Goal: Task Accomplishment & Management: Use online tool/utility

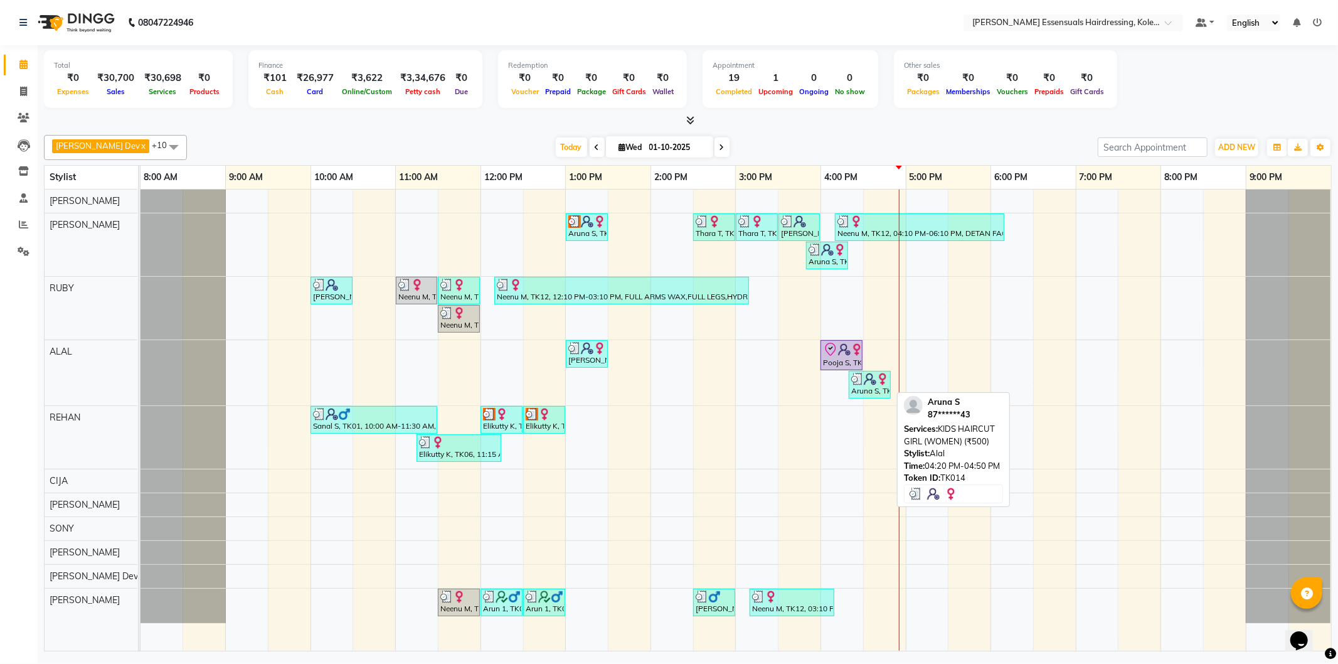
click at [882, 377] on img at bounding box center [882, 379] width 13 height 13
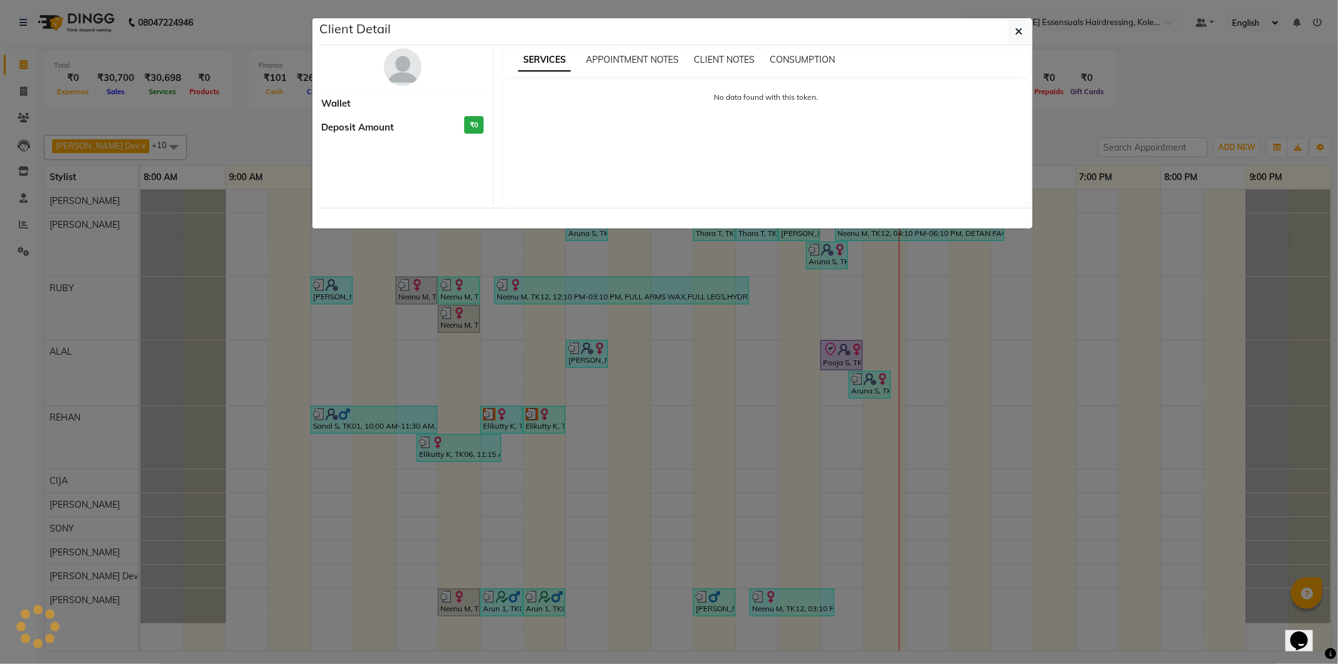
select select "3"
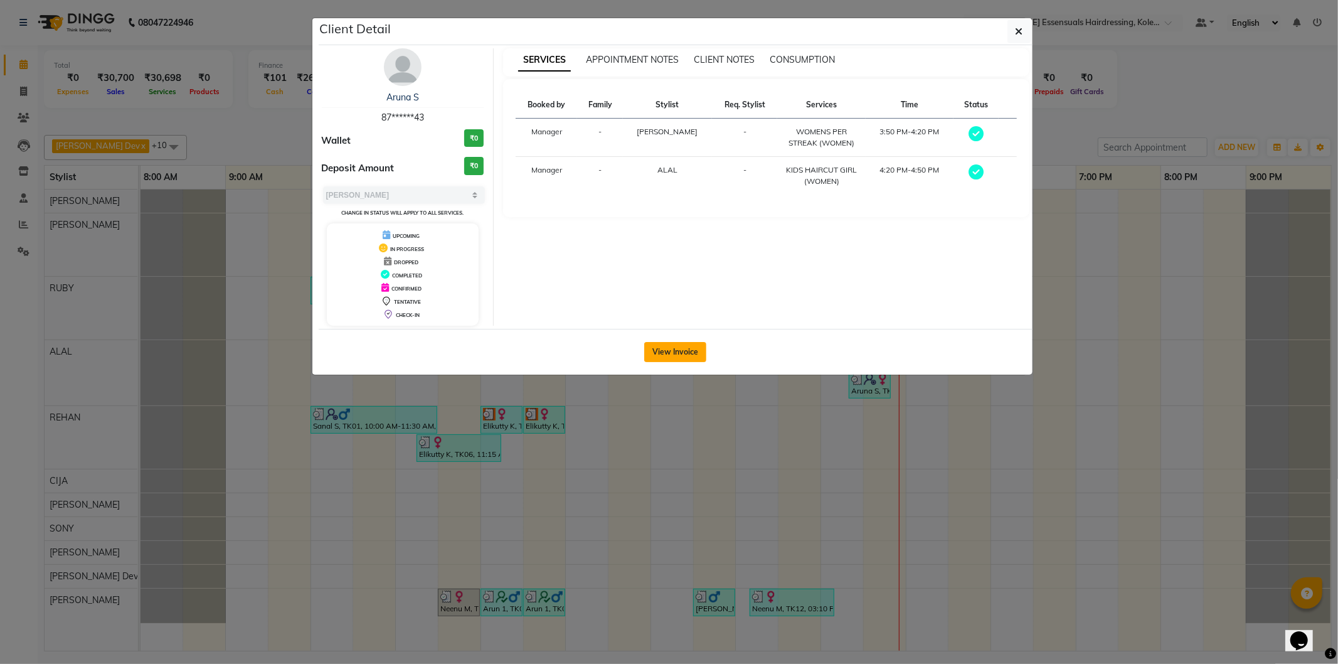
click at [672, 355] on button "View Invoice" at bounding box center [675, 352] width 62 height 20
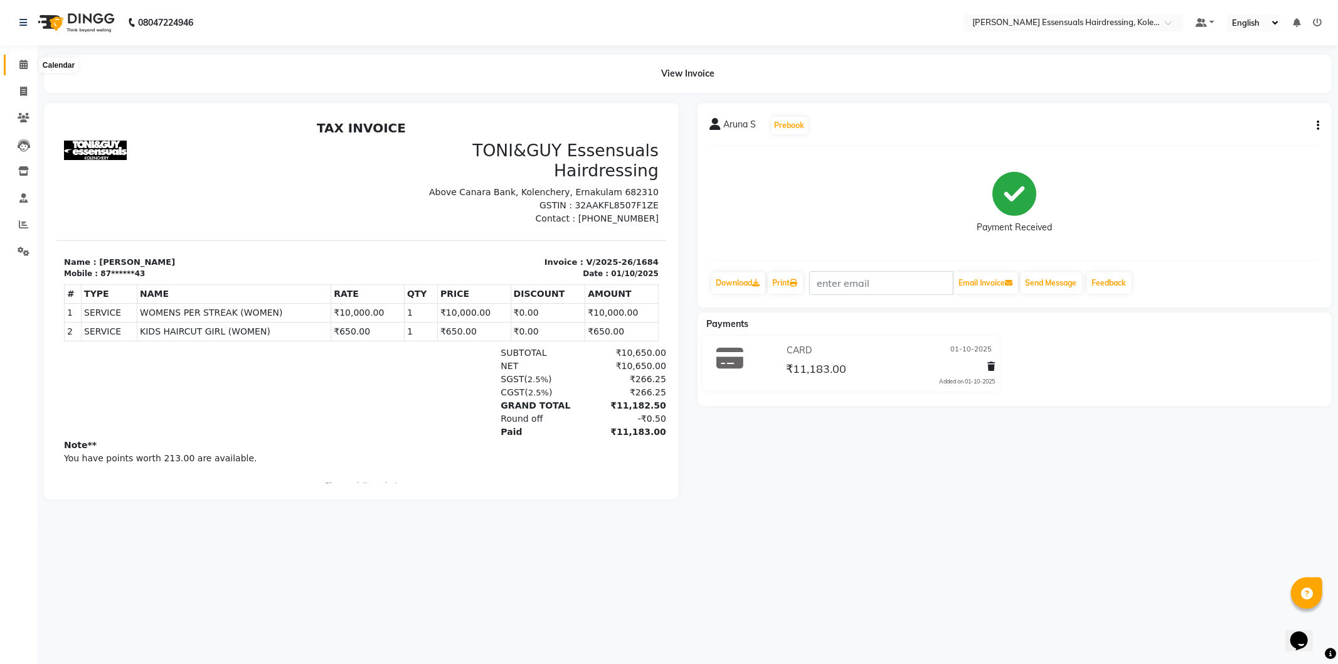
click at [19, 65] on icon at bounding box center [23, 64] width 8 height 9
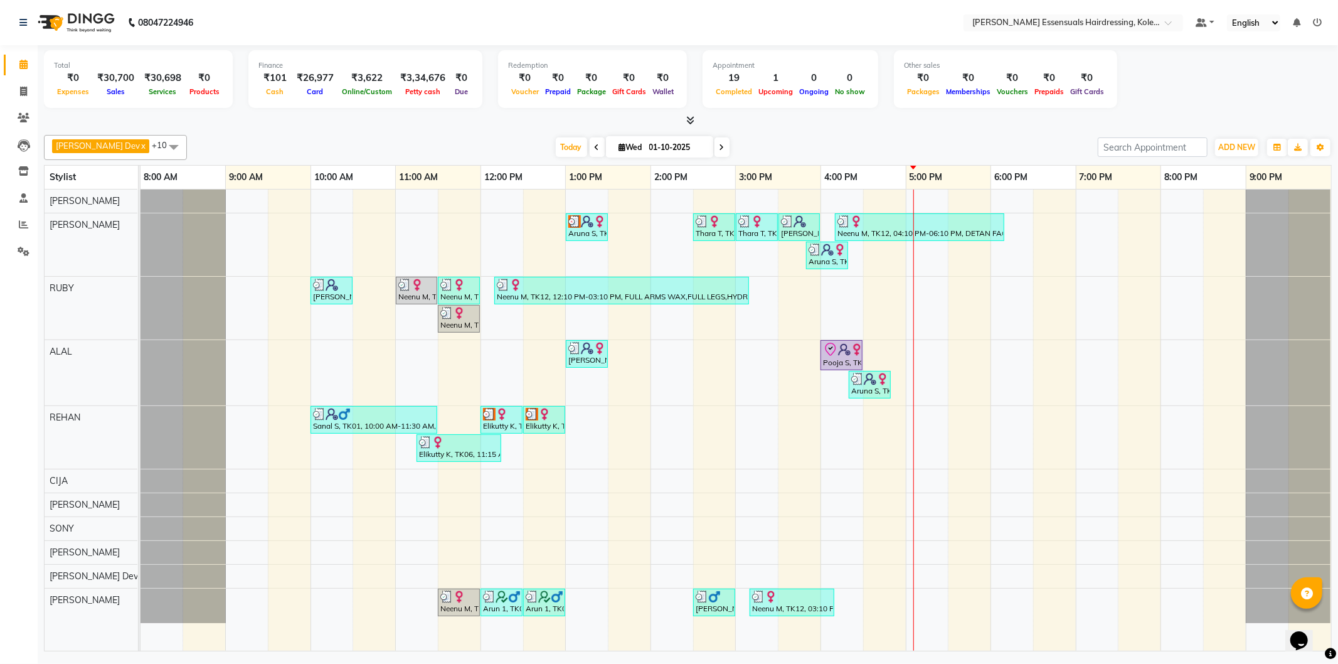
drag, startPoint x: 0, startPoint y: 152, endPoint x: 21, endPoint y: 389, distance: 237.4
click at [16, 216] on ul "Calendar Invoice Clients Leads Inventory Staff Reports Settings Completed InPro…" at bounding box center [19, 161] width 38 height 220
click at [843, 361] on div "Pooja S, TK13, 04:00 PM-04:30 PM, TOP STYLIST (WOMEN)" at bounding box center [842, 355] width 40 height 26
select select "8"
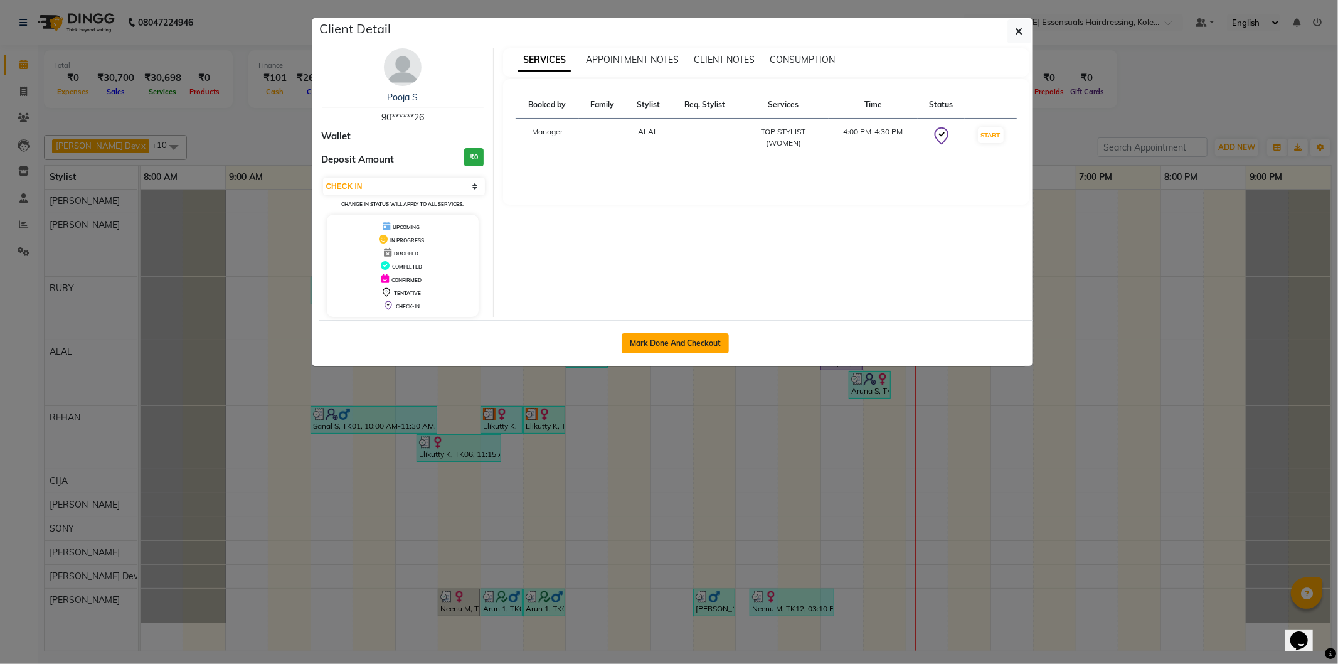
click at [694, 345] on button "Mark Done And Checkout" at bounding box center [675, 343] width 107 height 20
select select "8281"
select select "service"
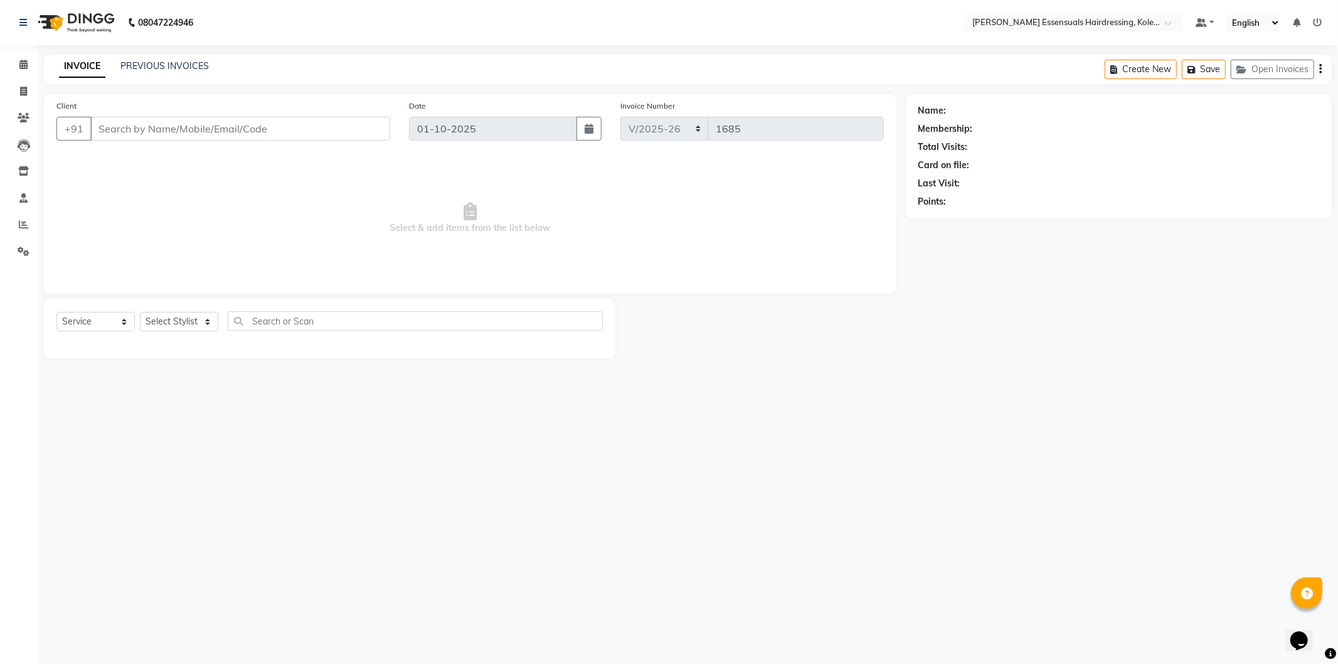
type input "90******26"
select select "79970"
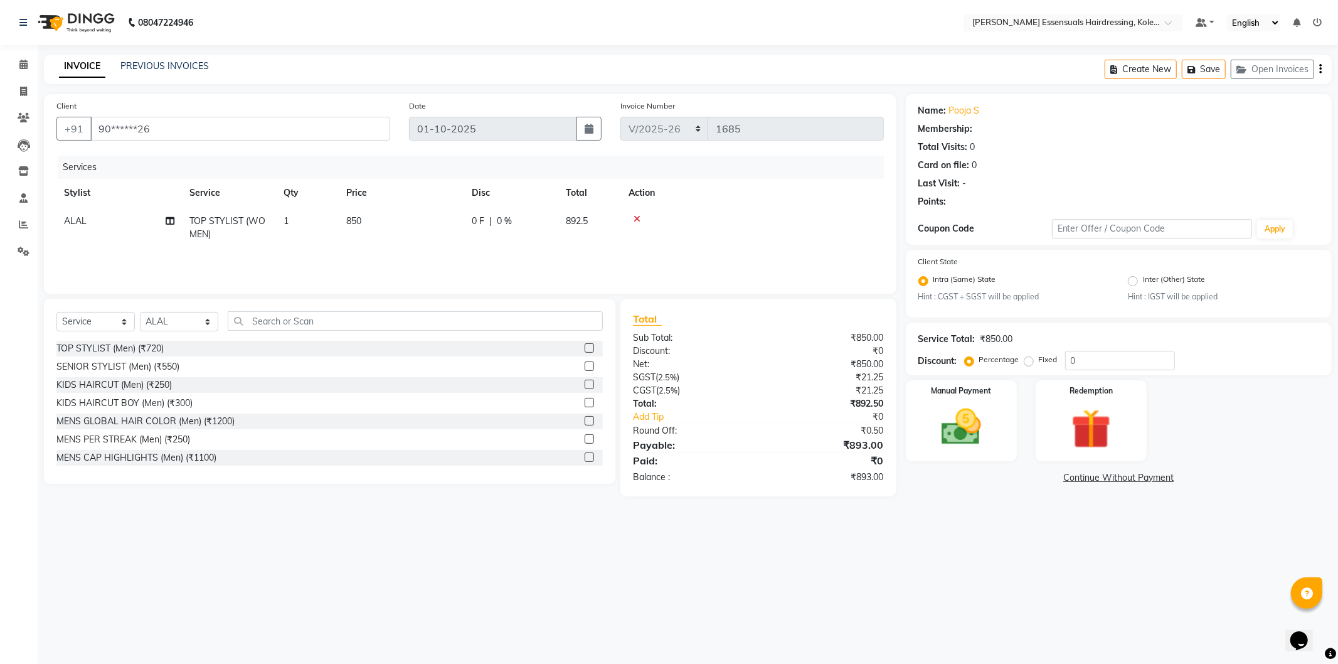
select select "1: Object"
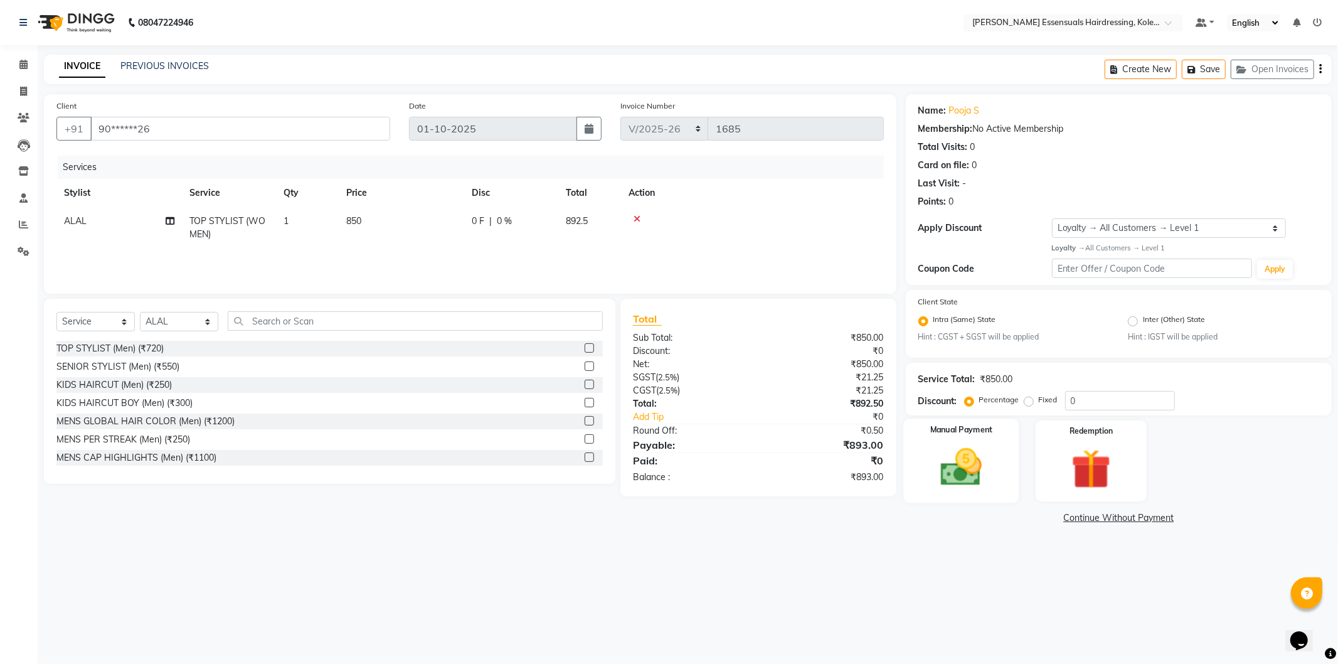
click at [979, 457] on img at bounding box center [961, 468] width 67 height 48
click at [1015, 518] on span "CASH" at bounding box center [1010, 518] width 27 height 14
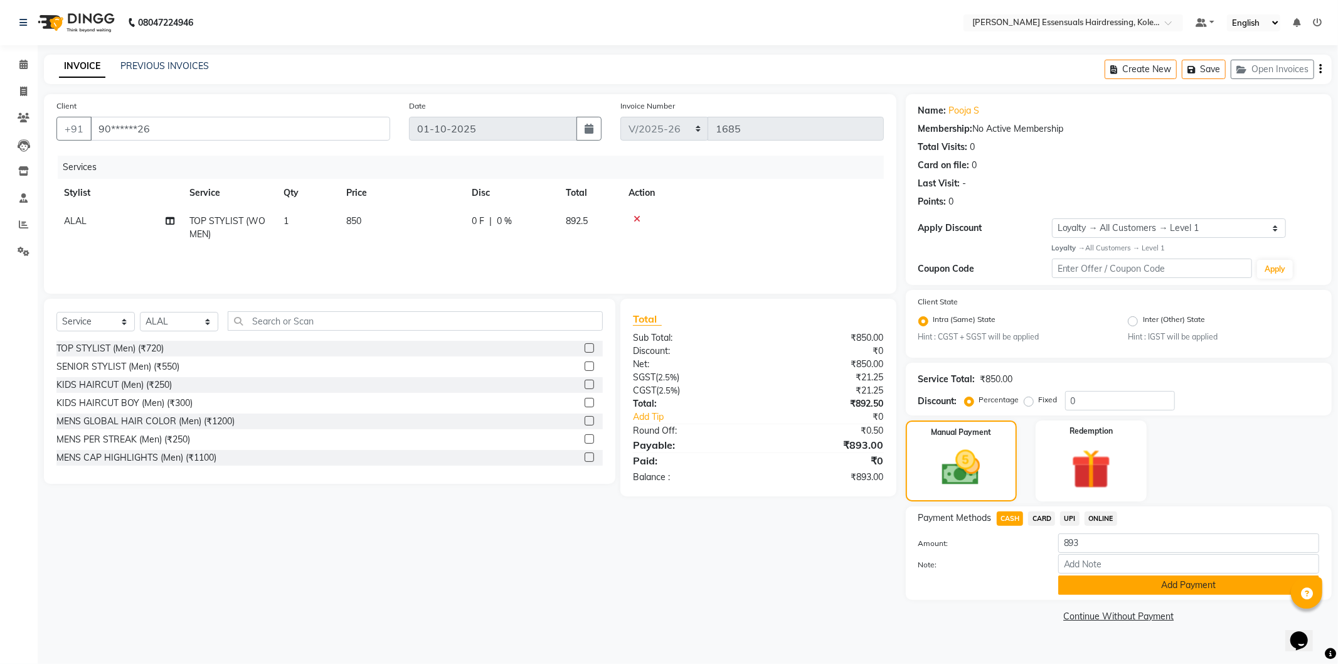
click at [1073, 590] on button "Add Payment" at bounding box center [1188, 584] width 261 height 19
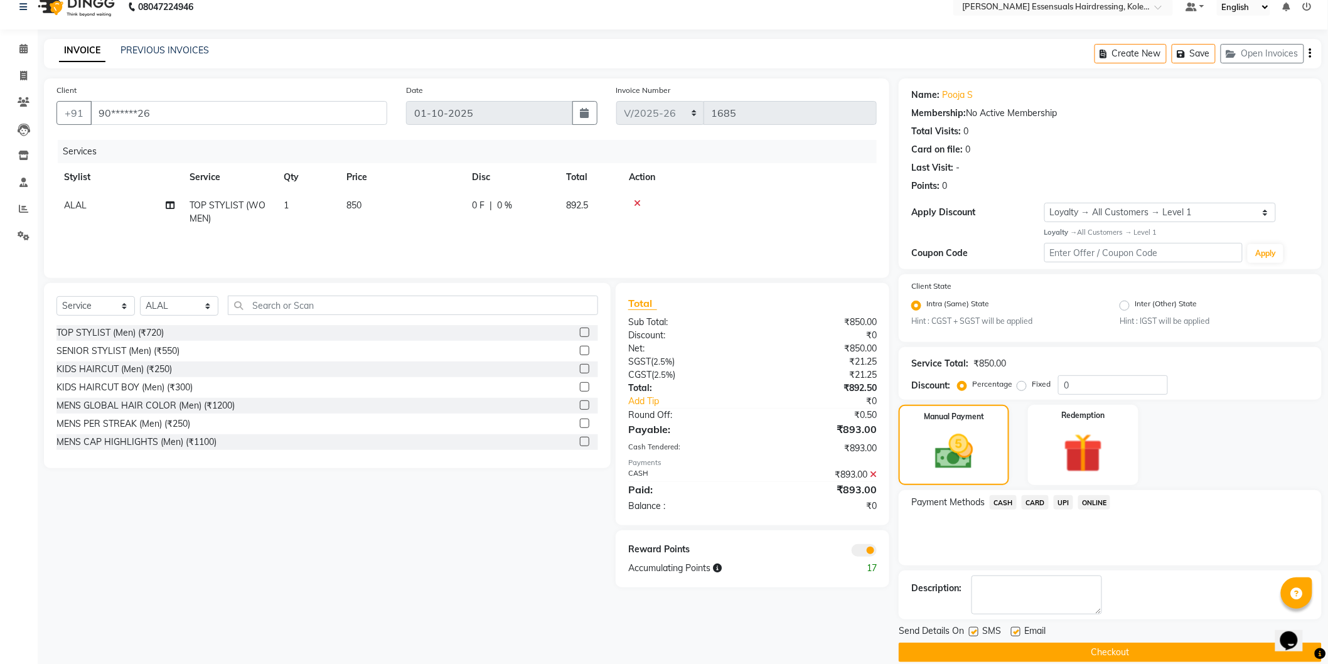
scroll to position [32, 0]
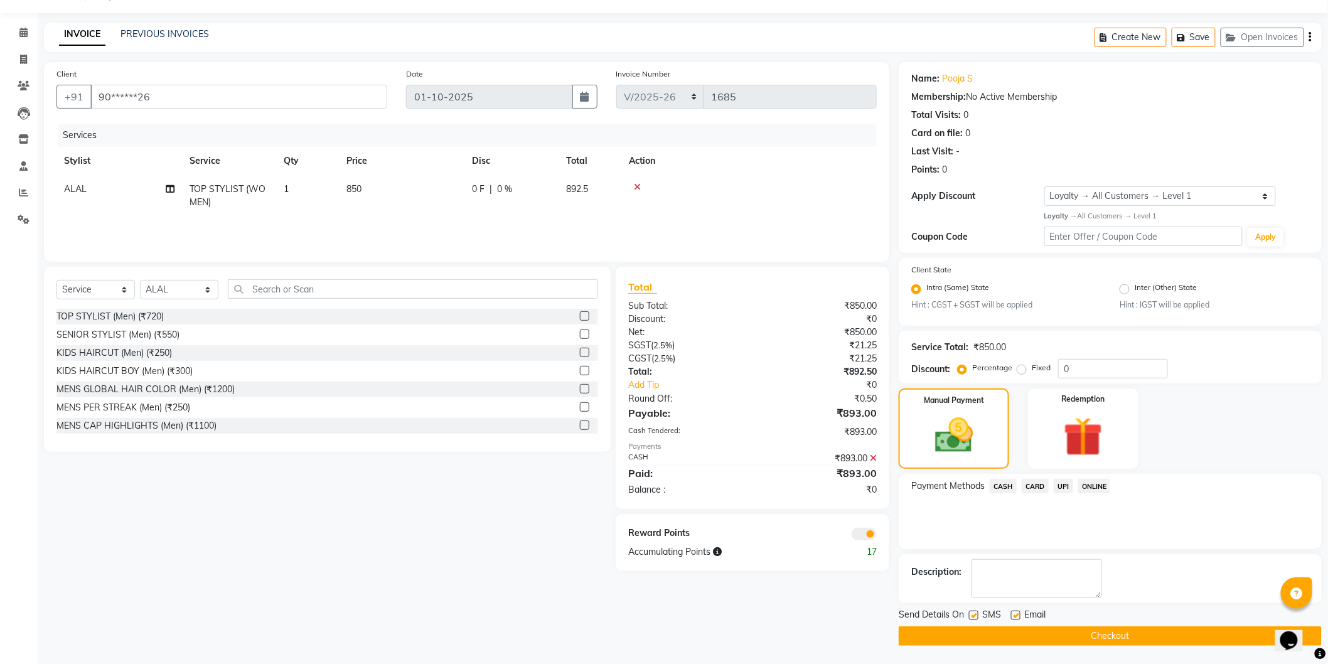
click at [1105, 641] on button "Checkout" at bounding box center [1109, 635] width 423 height 19
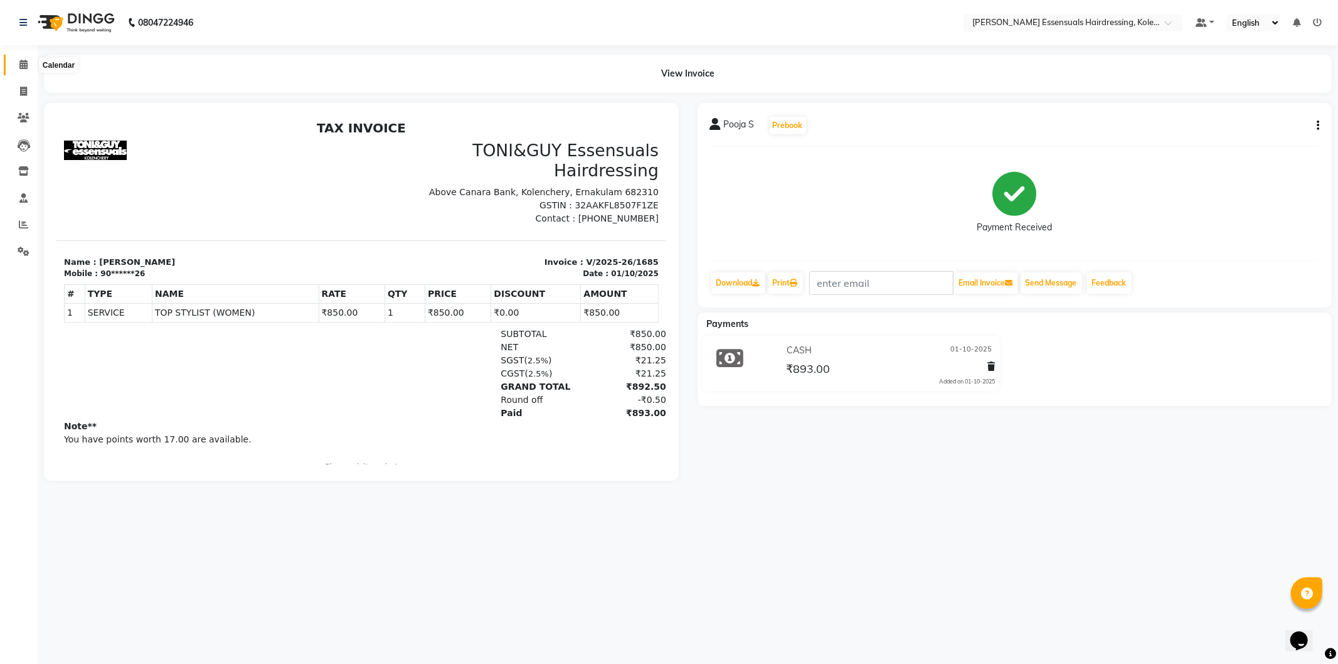
click at [23, 58] on span at bounding box center [24, 65] width 22 height 14
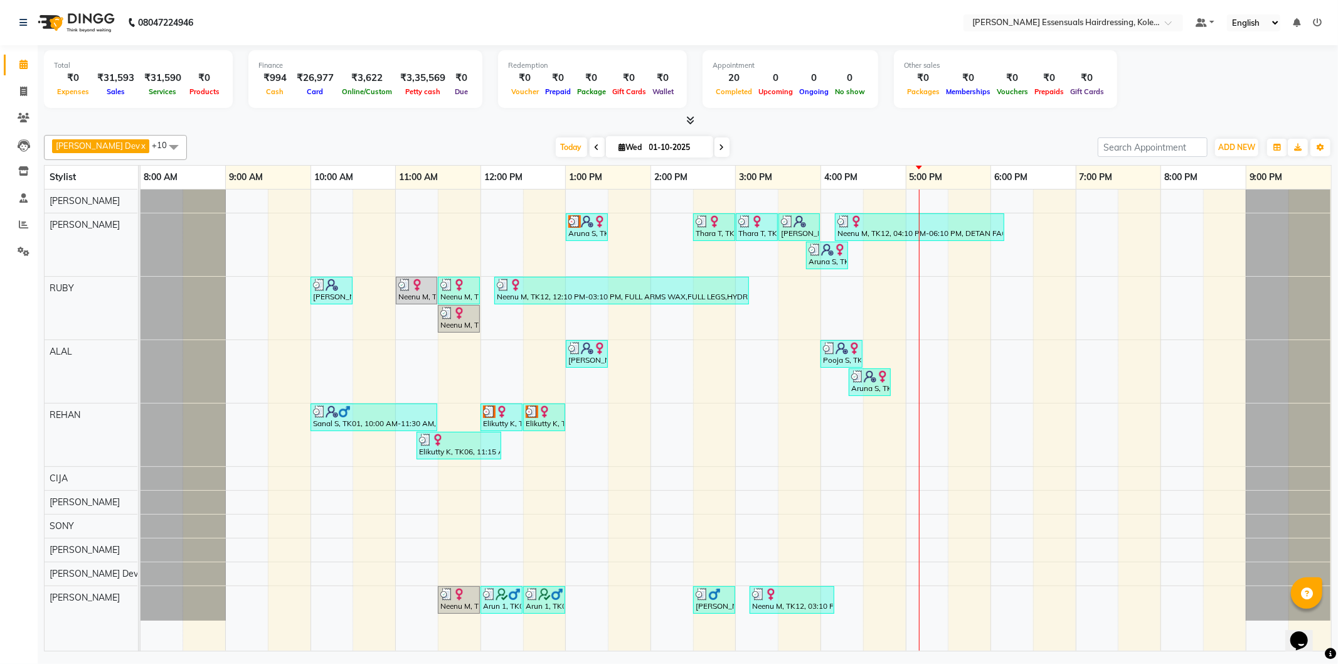
click at [265, 82] on div "₹994" at bounding box center [274, 78] width 33 height 14
click at [271, 92] on span "Cash" at bounding box center [276, 91] width 24 height 9
click at [271, 77] on div "₹994" at bounding box center [274, 78] width 33 height 14
click at [210, 118] on div at bounding box center [688, 120] width 1288 height 13
click at [509, 23] on nav "08047224946 Select Location × Toni&guy Essensuals Hairdressing, Kolenchery. Def…" at bounding box center [669, 22] width 1338 height 45
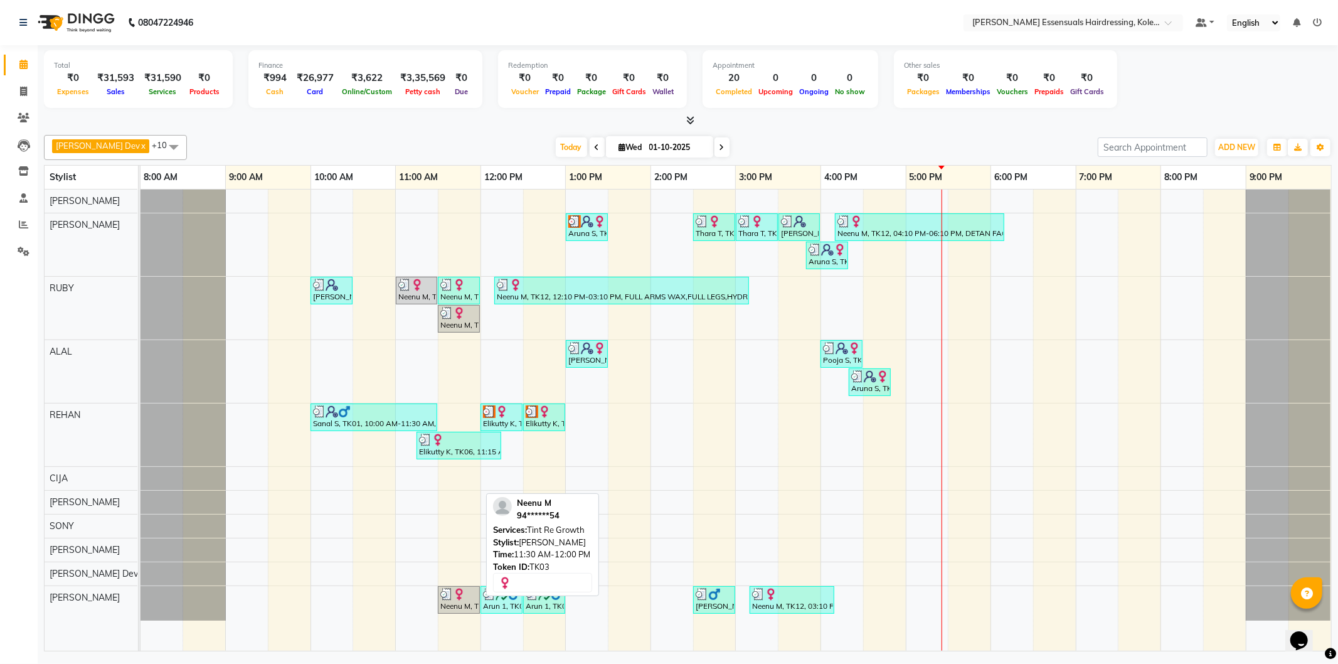
click at [462, 605] on div "Neenu M, TK03, 11:30 AM-12:00 PM, Tint Re Growth" at bounding box center [459, 600] width 40 height 24
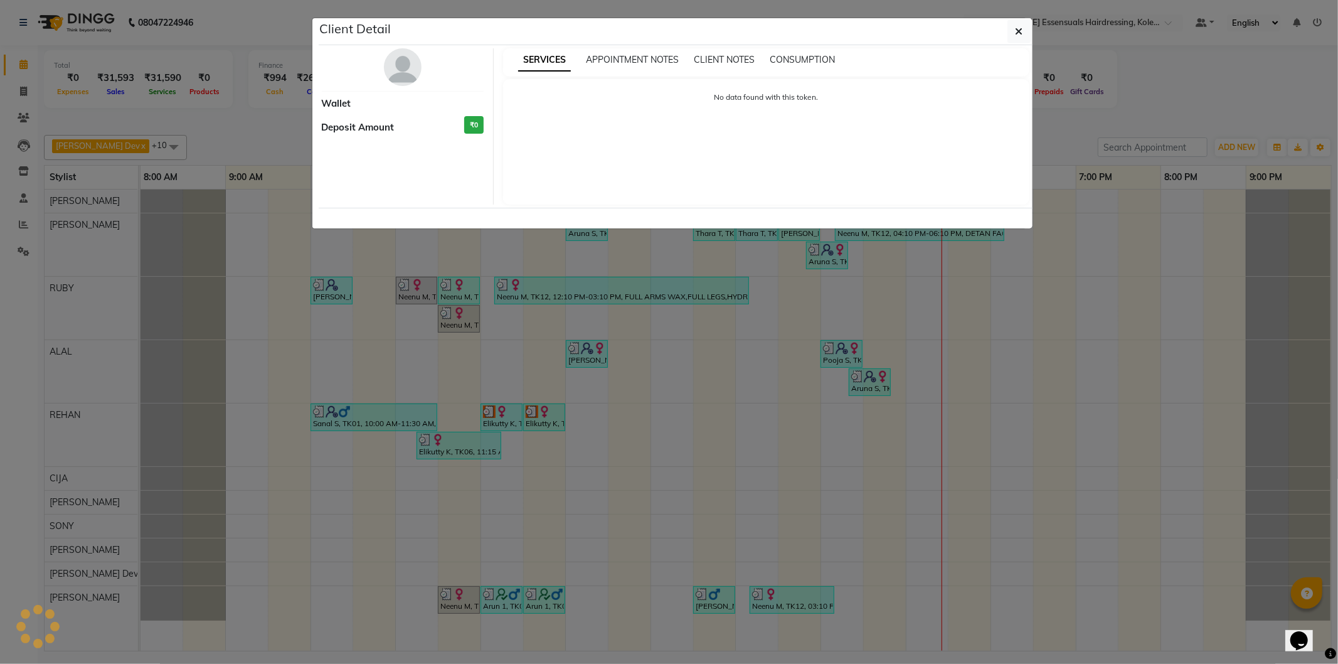
select select "3"
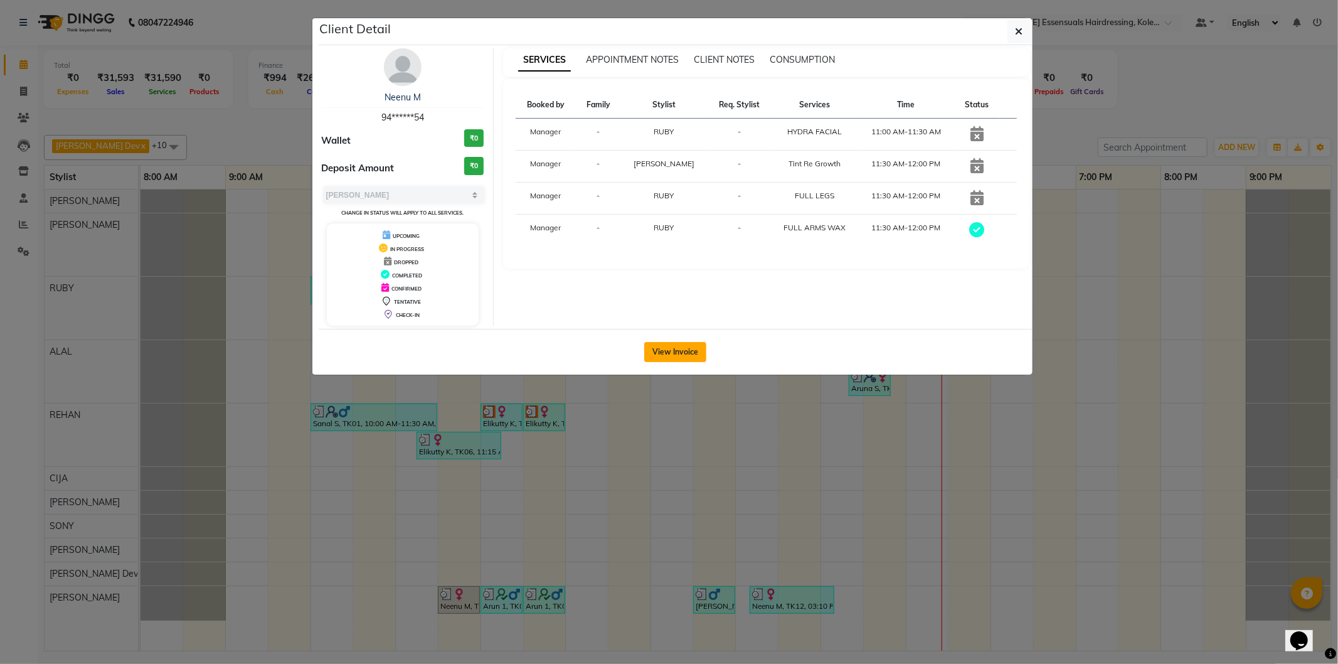
click at [674, 349] on button "View Invoice" at bounding box center [675, 352] width 62 height 20
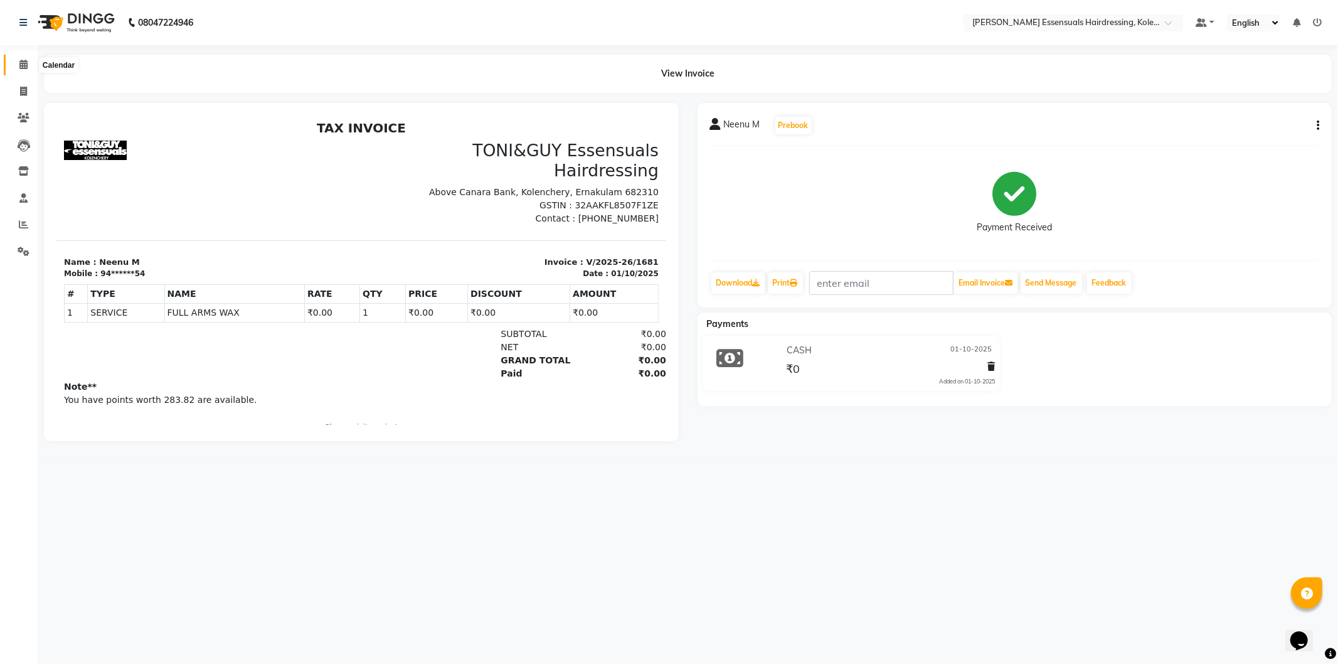
click at [20, 63] on icon at bounding box center [23, 64] width 8 height 9
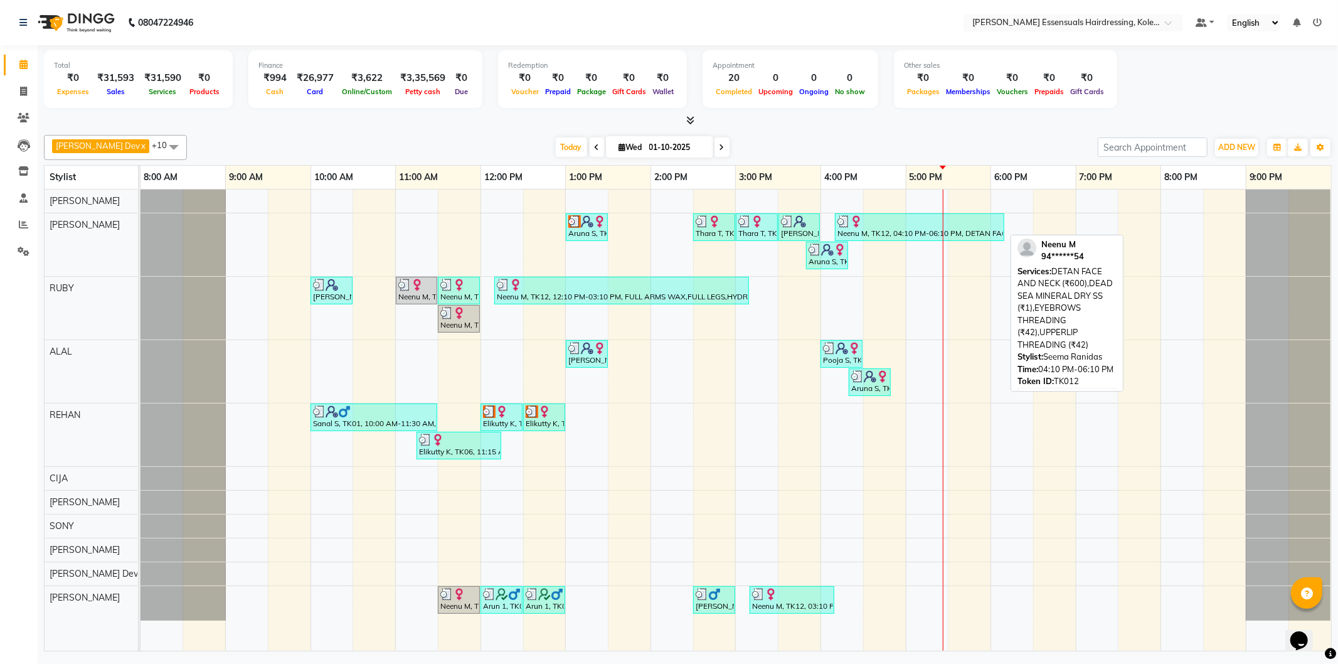
click at [900, 223] on div at bounding box center [920, 221] width 164 height 13
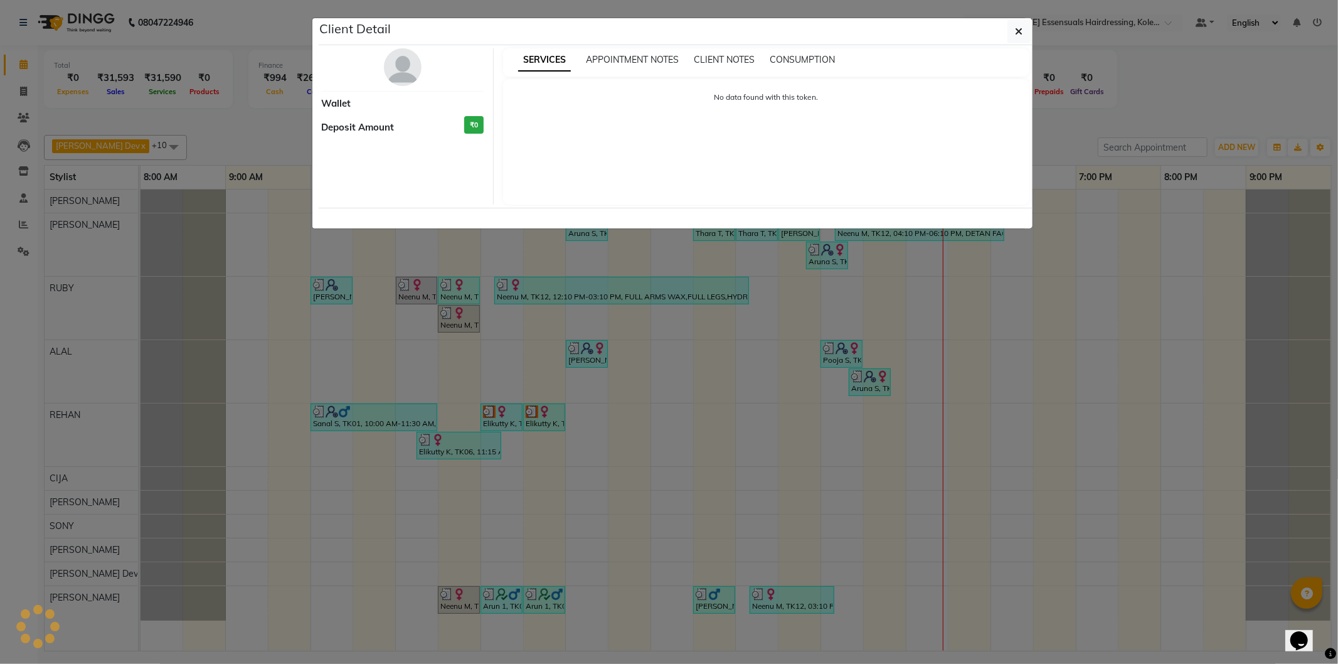
select select "3"
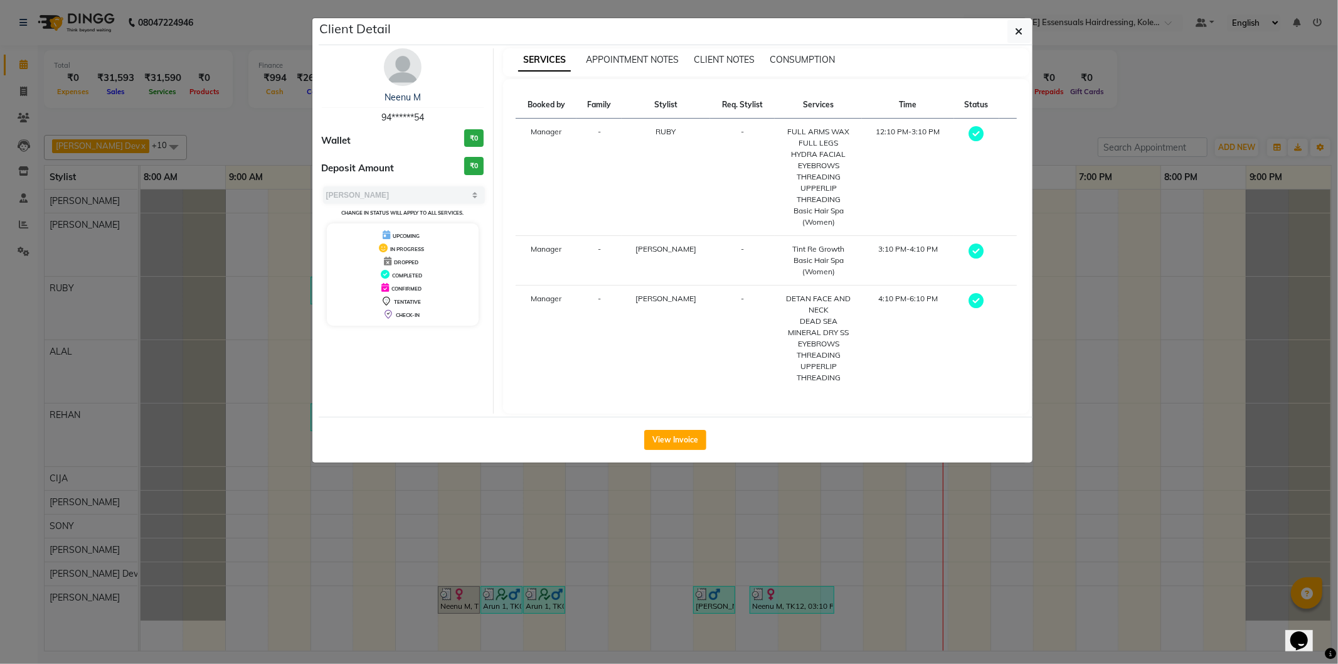
click at [689, 450] on div "View Invoice" at bounding box center [676, 440] width 714 height 46
click at [689, 444] on button "View Invoice" at bounding box center [675, 440] width 62 height 20
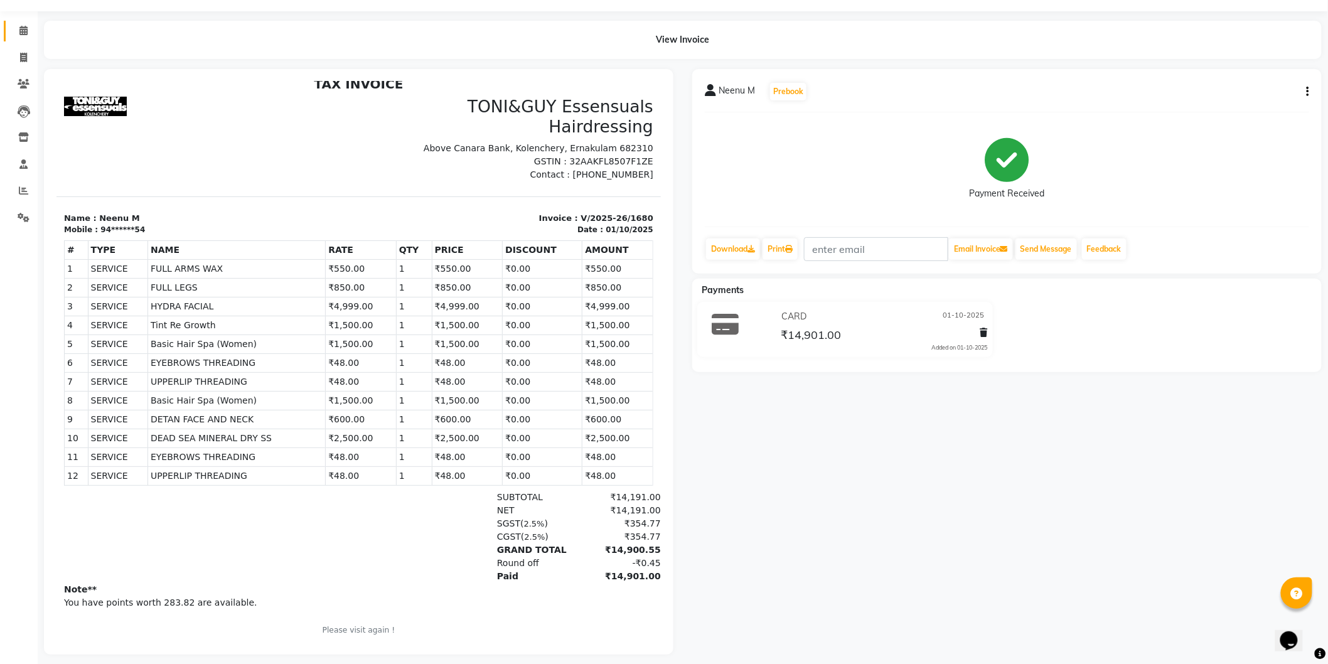
scroll to position [53, 0]
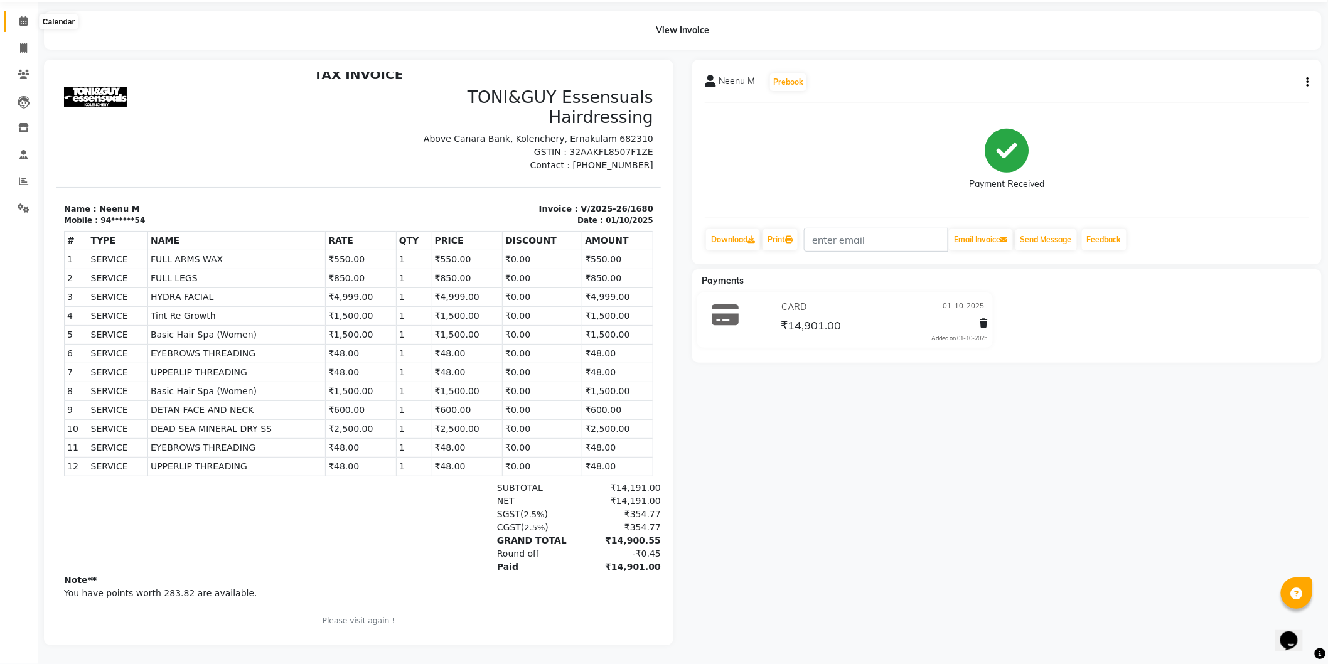
click at [19, 14] on span at bounding box center [24, 21] width 22 height 14
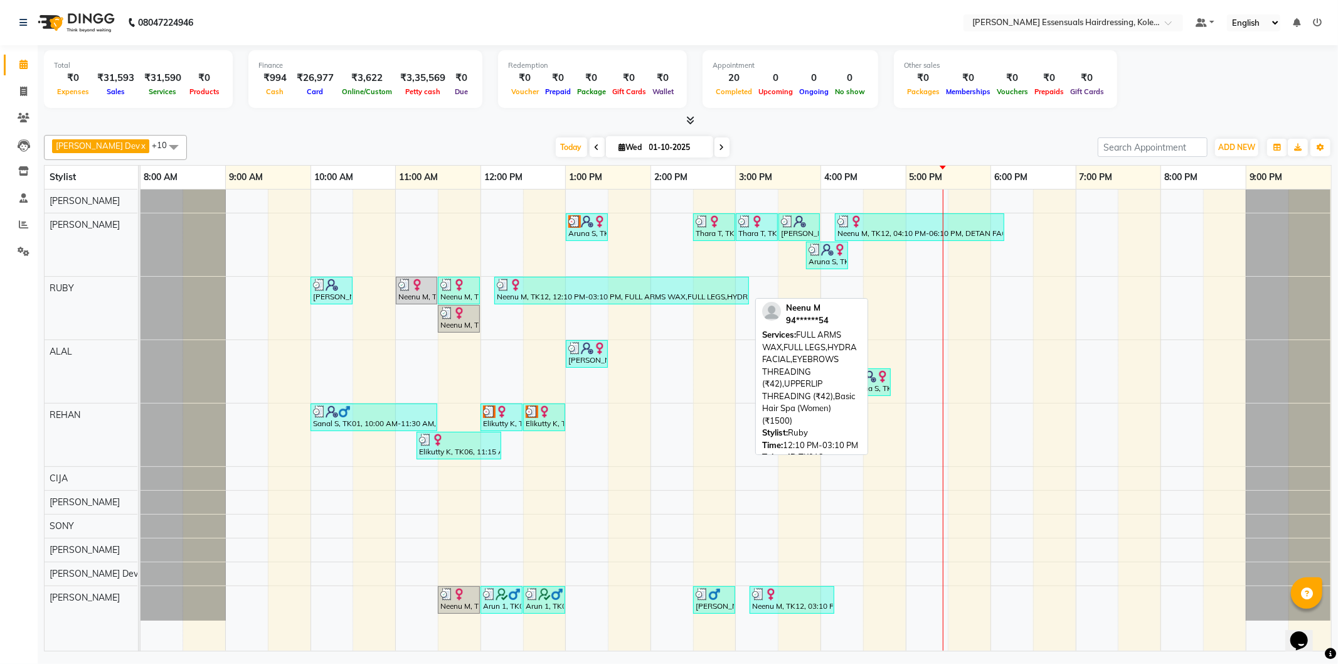
click at [712, 291] on div "Neenu M, TK12, 12:10 PM-03:10 PM, FULL ARMS WAX,FULL LEGS,HYDRA FACIAL,EYEBROWS…" at bounding box center [622, 291] width 252 height 24
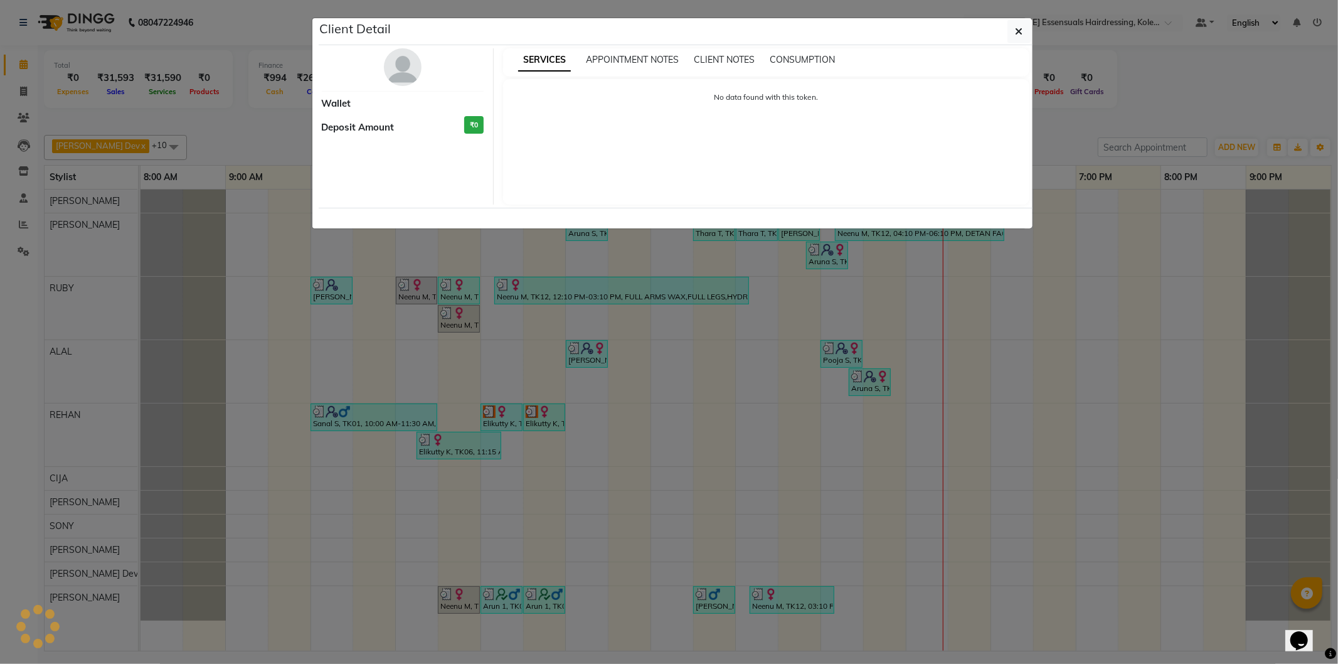
select select "3"
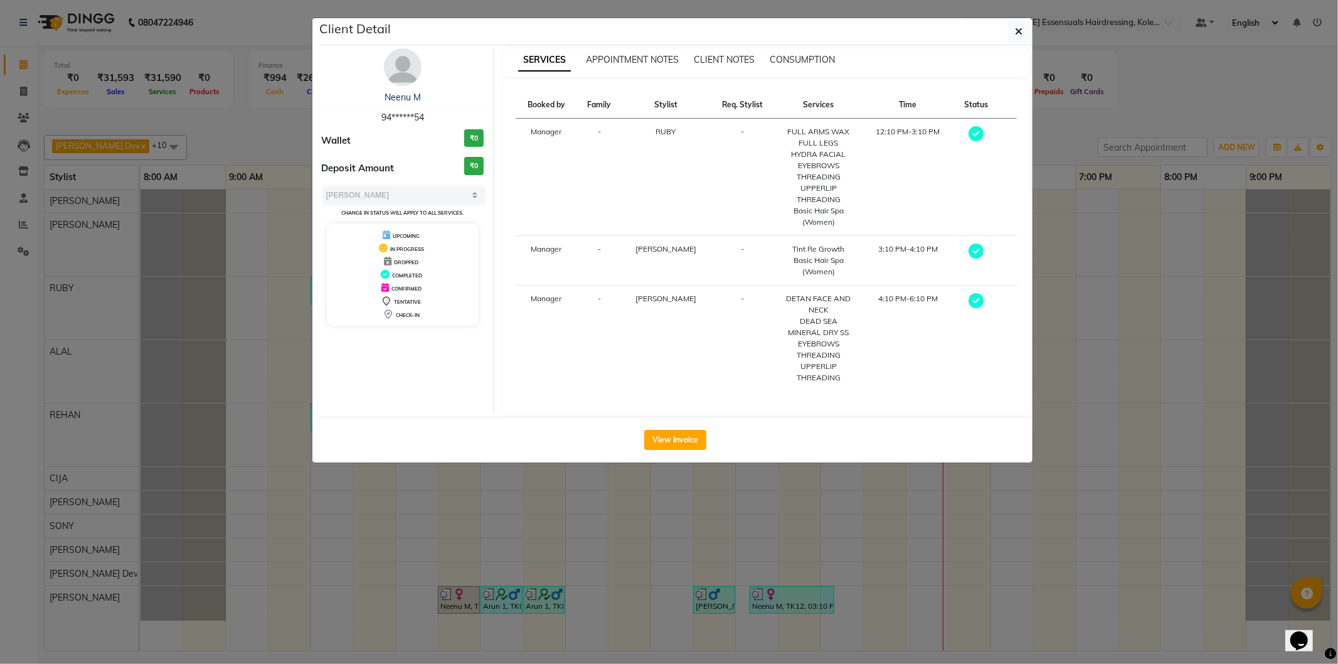
click at [1070, 415] on ngb-modal-window "Client Detail Neenu M 94******54 Wallet ₹0 Deposit Amount ₹0 Select MARK DONE U…" at bounding box center [669, 332] width 1338 height 664
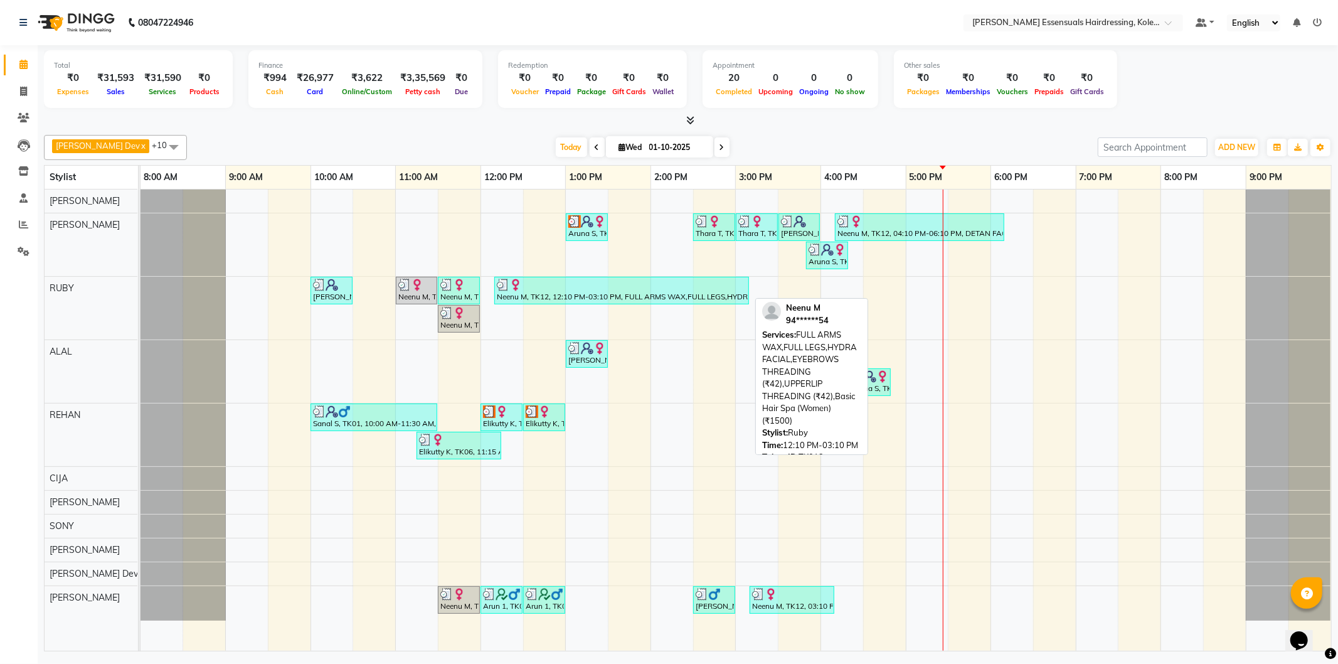
click at [661, 292] on div "Neenu M, TK12, 12:10 PM-03:10 PM, FULL ARMS WAX,FULL LEGS,HYDRA FACIAL,EYEBROWS…" at bounding box center [622, 291] width 252 height 24
select select "3"
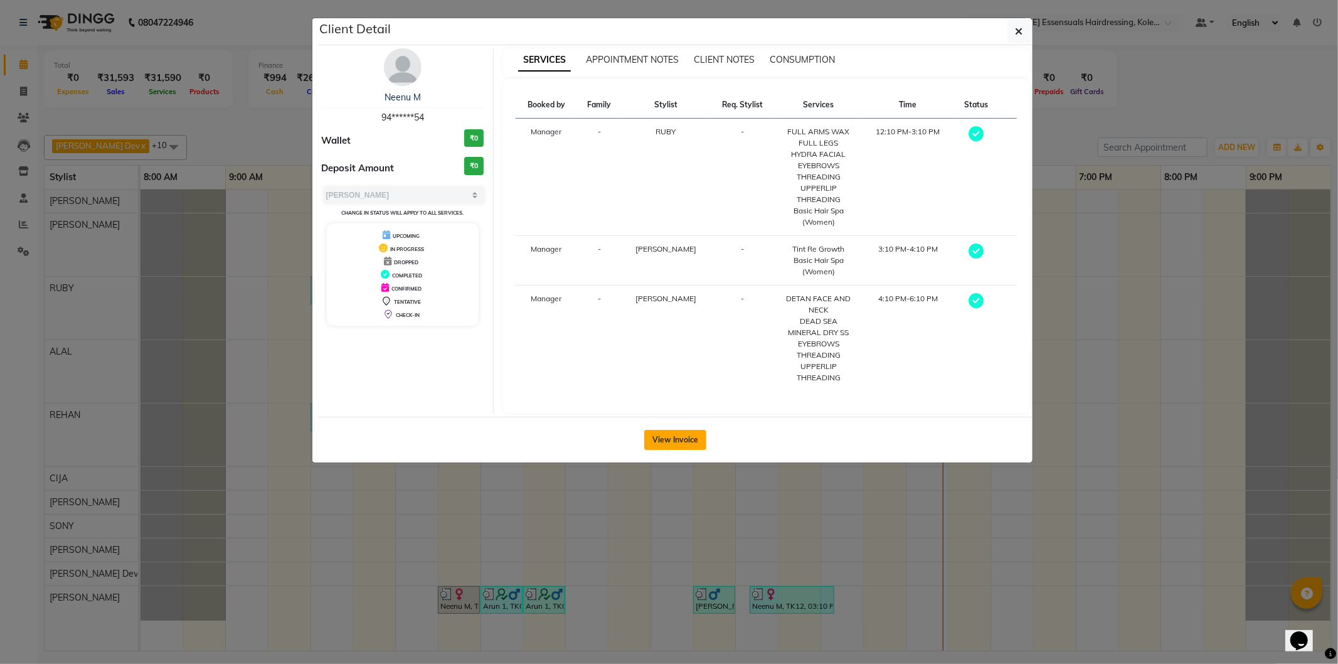
click at [676, 435] on button "View Invoice" at bounding box center [675, 440] width 62 height 20
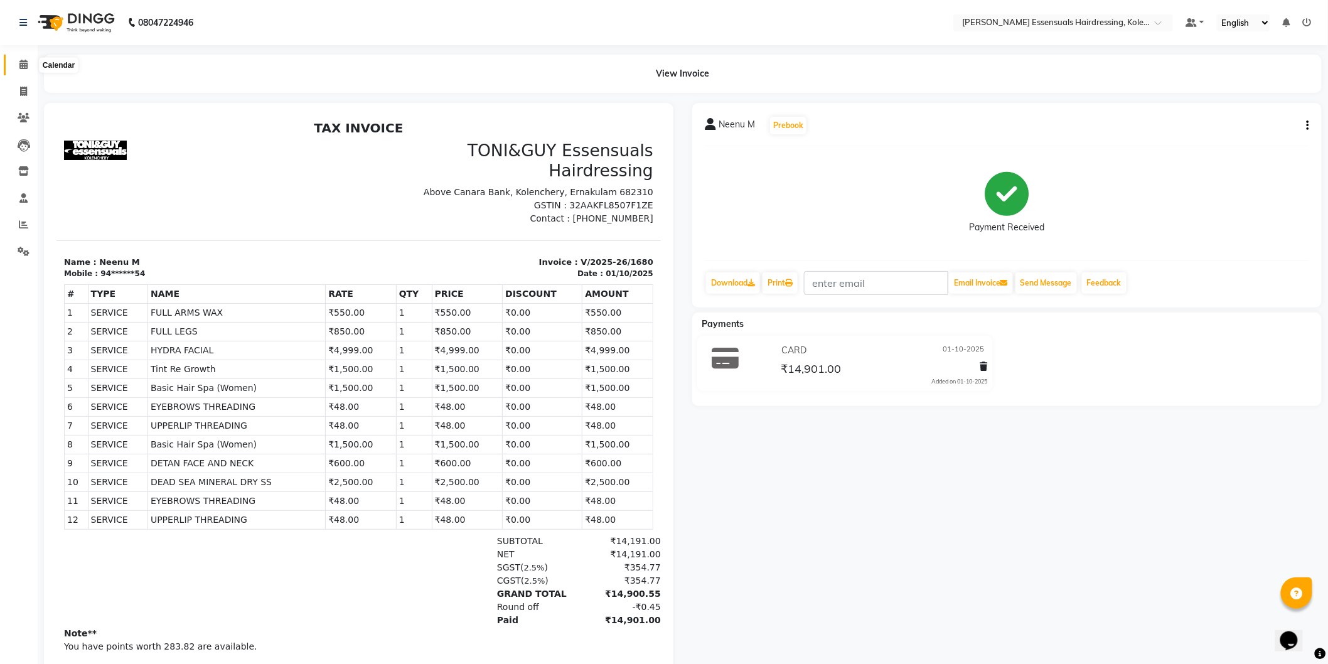
click at [26, 63] on icon at bounding box center [23, 64] width 8 height 9
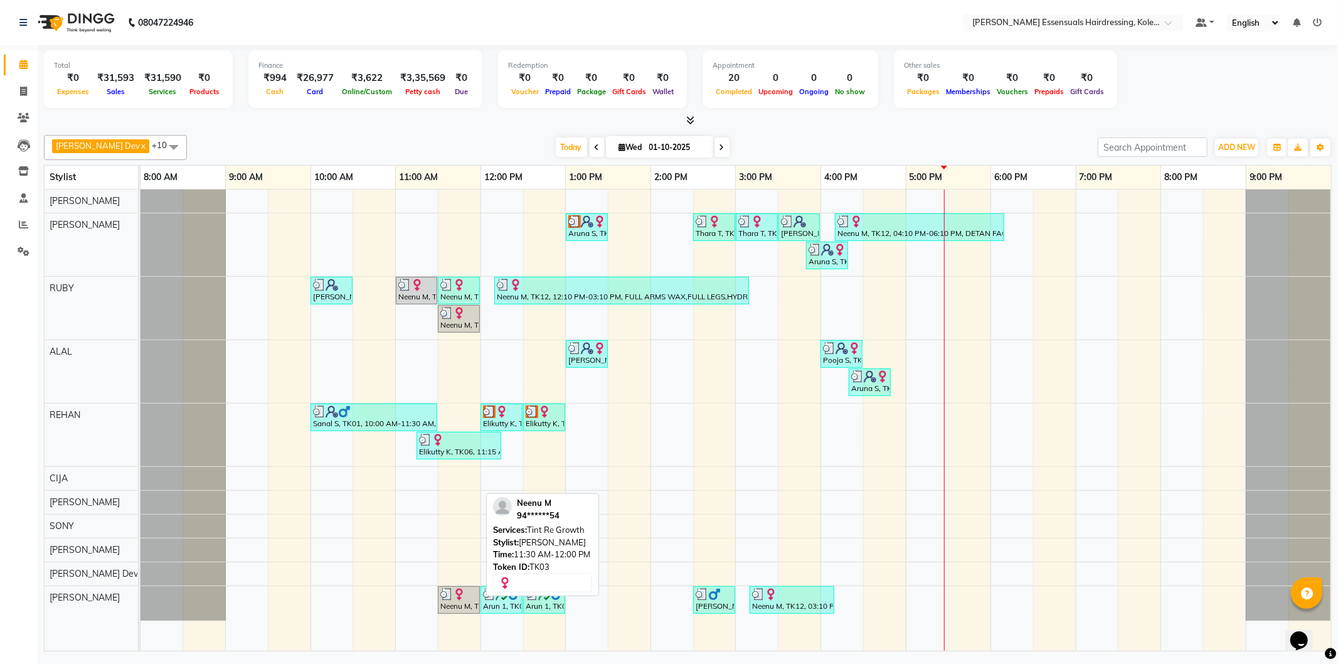
click at [465, 592] on img at bounding box center [459, 594] width 13 height 13
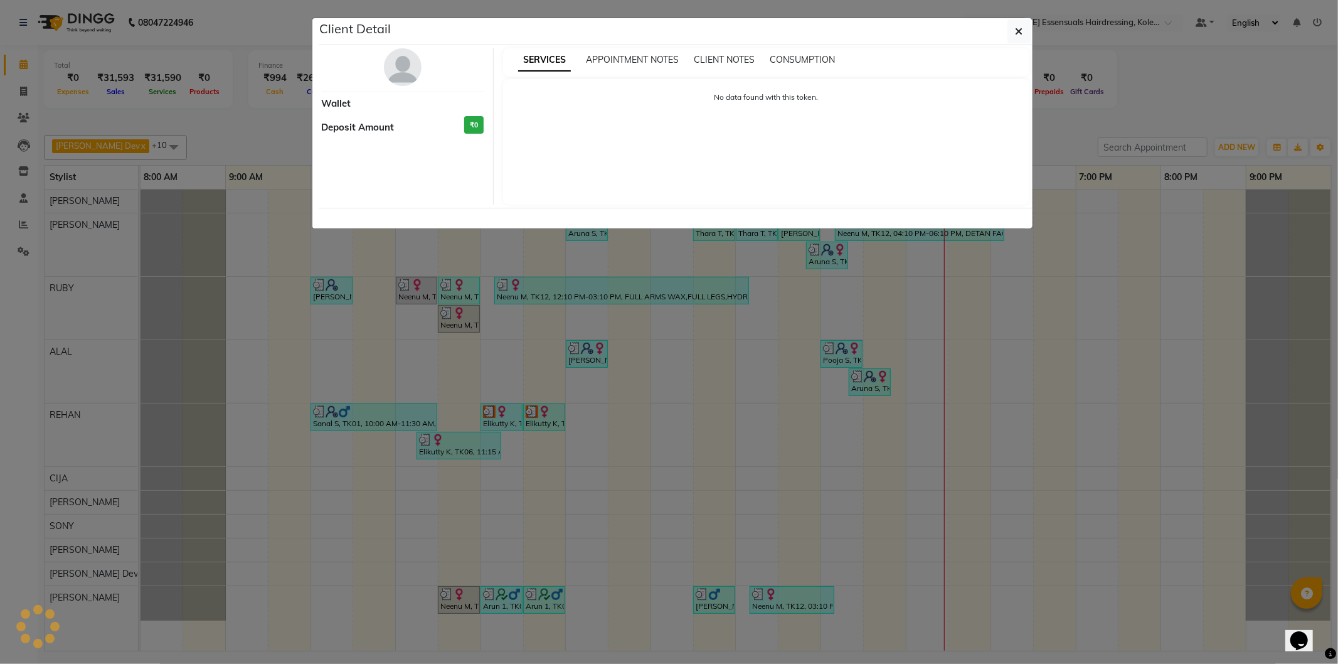
select select "3"
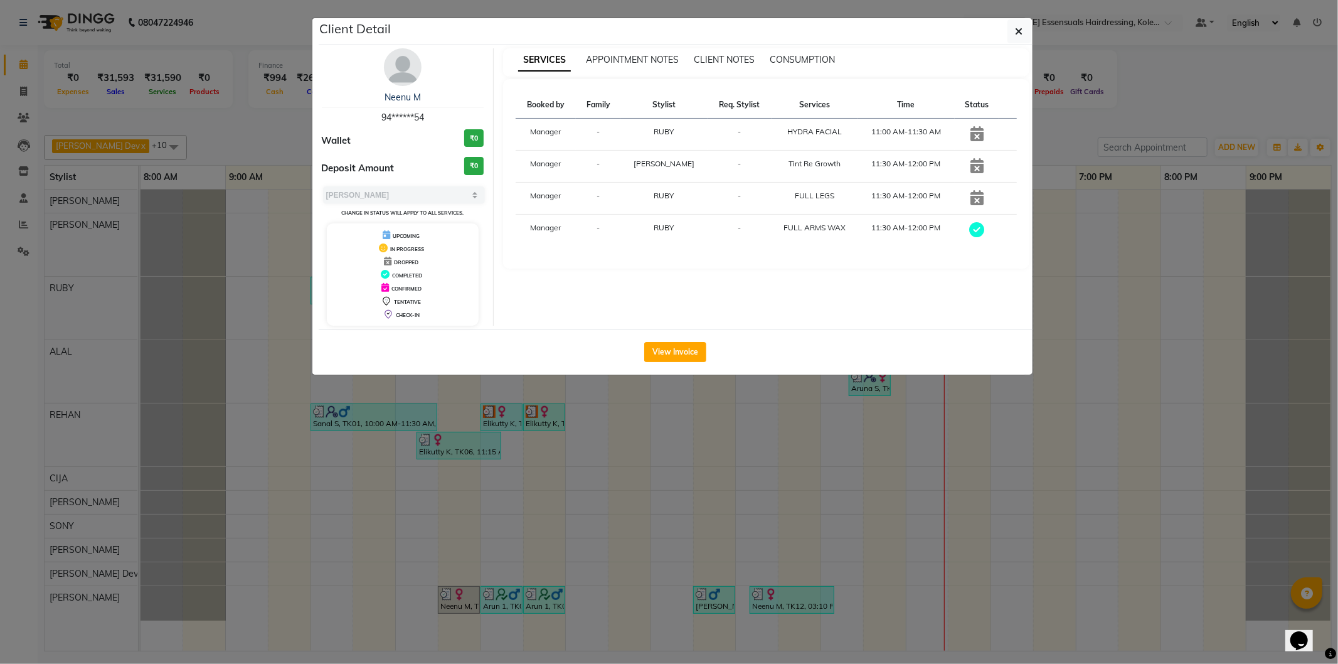
click at [622, 504] on ngb-modal-window "Client Detail Neenu M 94******54 Wallet ₹0 Deposit Amount ₹0 Select MARK DONE U…" at bounding box center [669, 332] width 1338 height 664
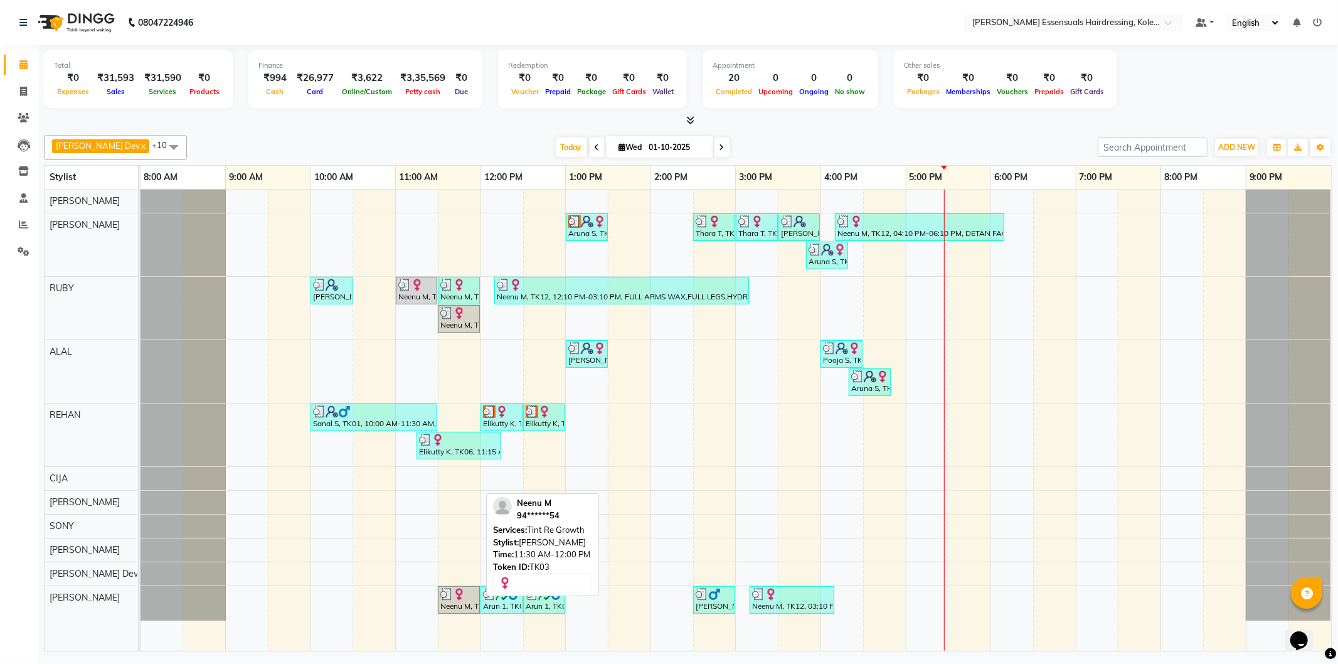
click at [458, 587] on link "Neenu M, TK03, 11:30 AM-12:00 PM, Tint Re Growth" at bounding box center [459, 600] width 42 height 28
select select "3"
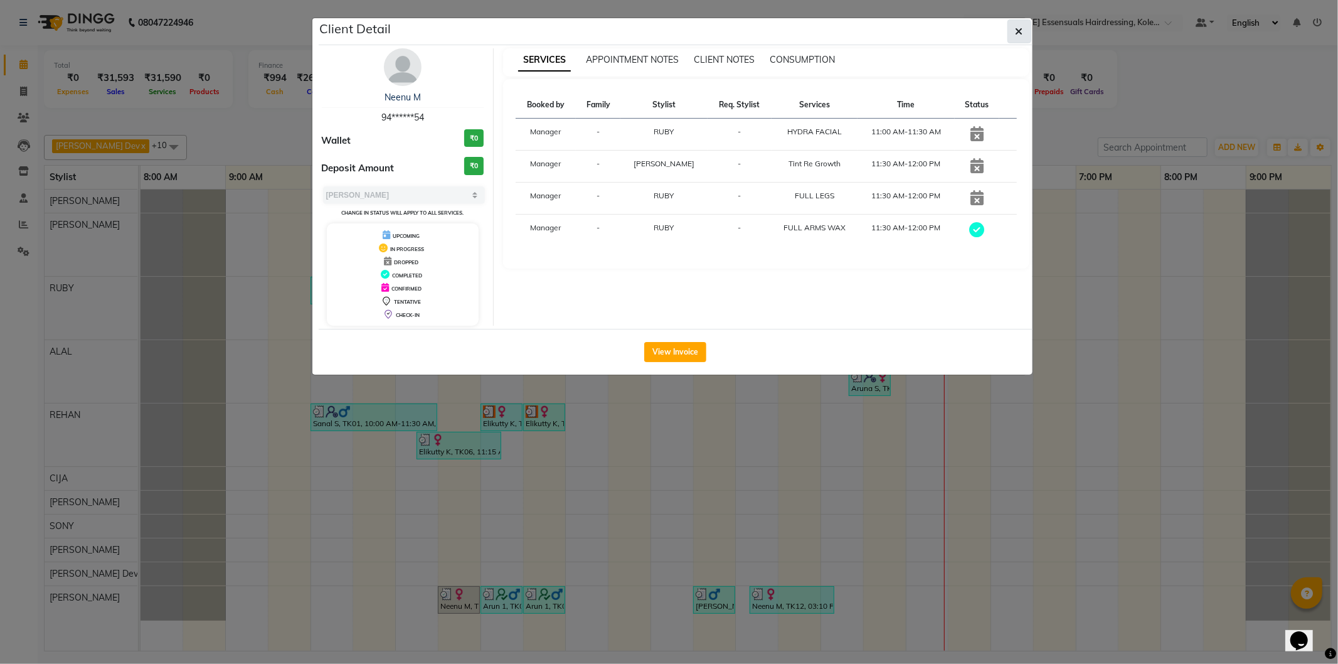
click at [1016, 28] on icon "button" at bounding box center [1020, 31] width 8 height 10
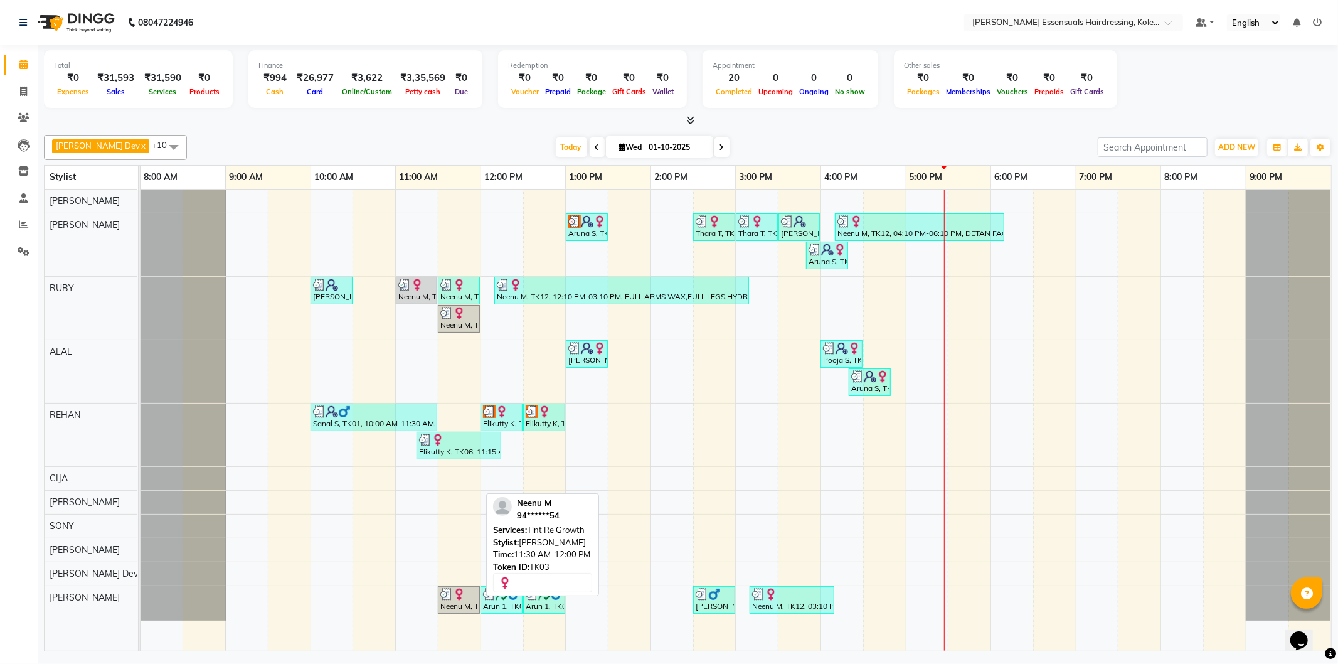
click at [456, 610] on div "Neenu M, TK03, 11:30 AM-12:00 PM, Tint Re Growth" at bounding box center [459, 600] width 40 height 24
select select "3"
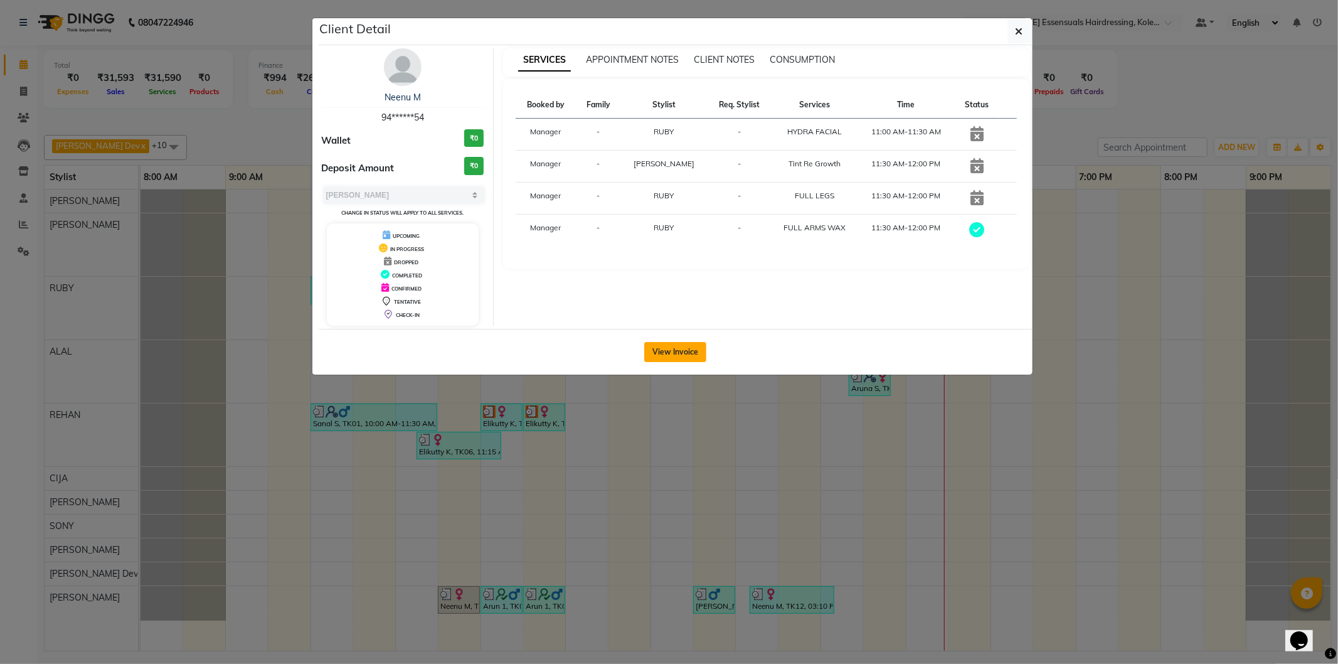
click at [673, 356] on button "View Invoice" at bounding box center [675, 352] width 62 height 20
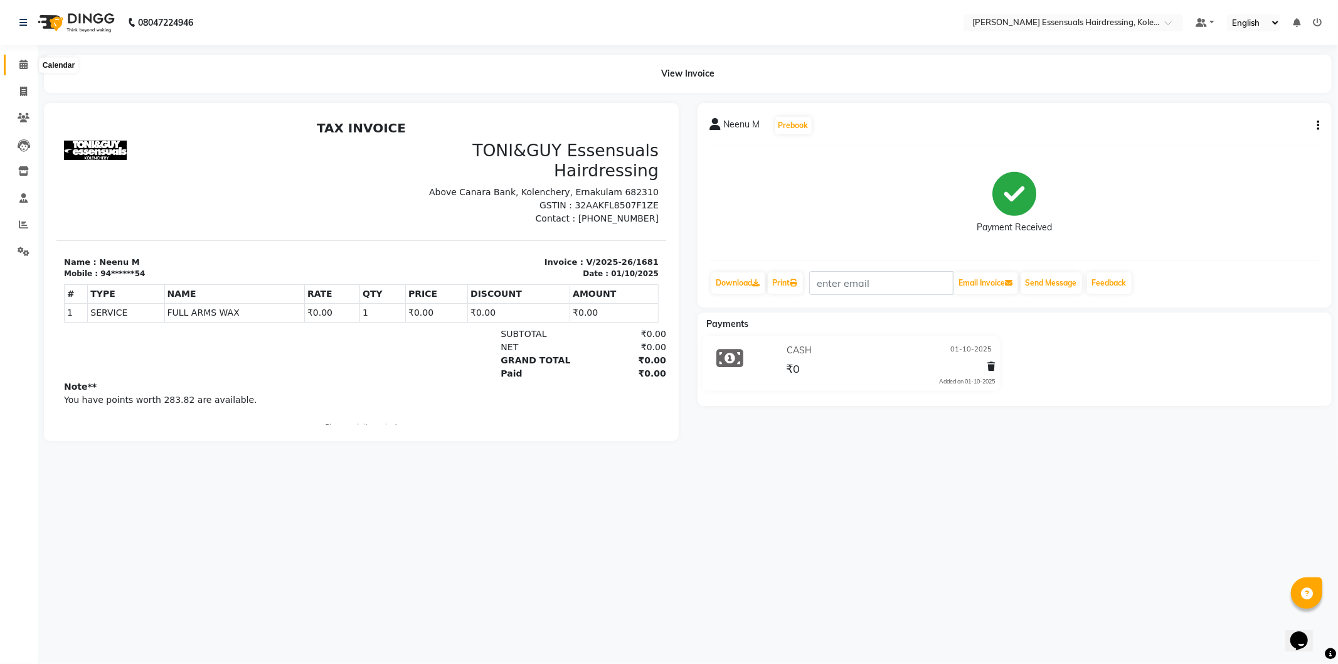
click at [22, 61] on icon at bounding box center [23, 64] width 8 height 9
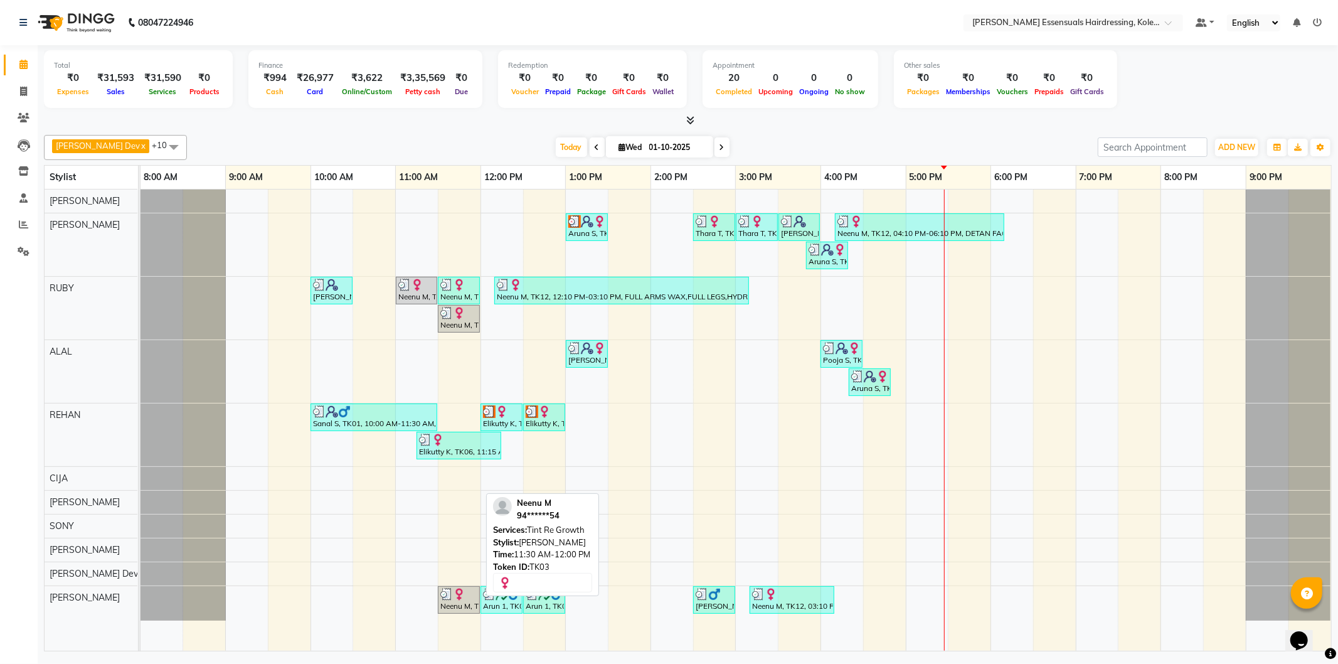
click at [439, 594] on div "Neenu M, TK03, 11:30 AM-12:00 PM, Tint Re Growth" at bounding box center [459, 600] width 40 height 24
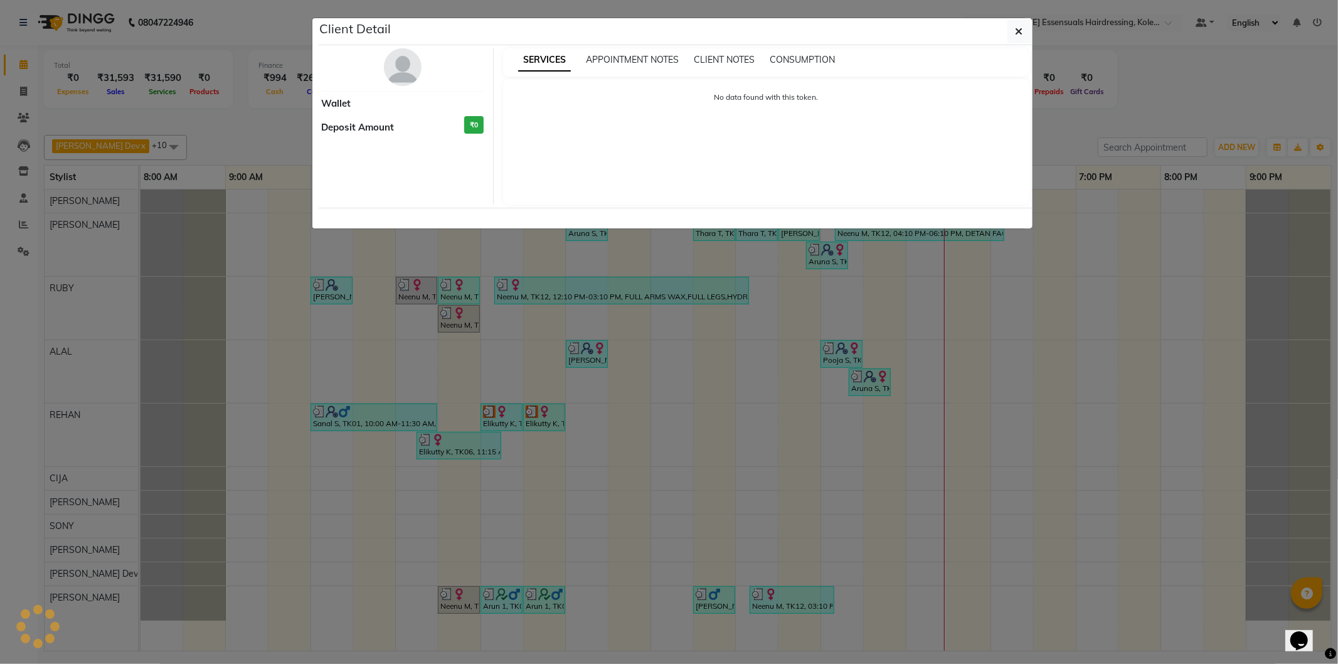
select select "3"
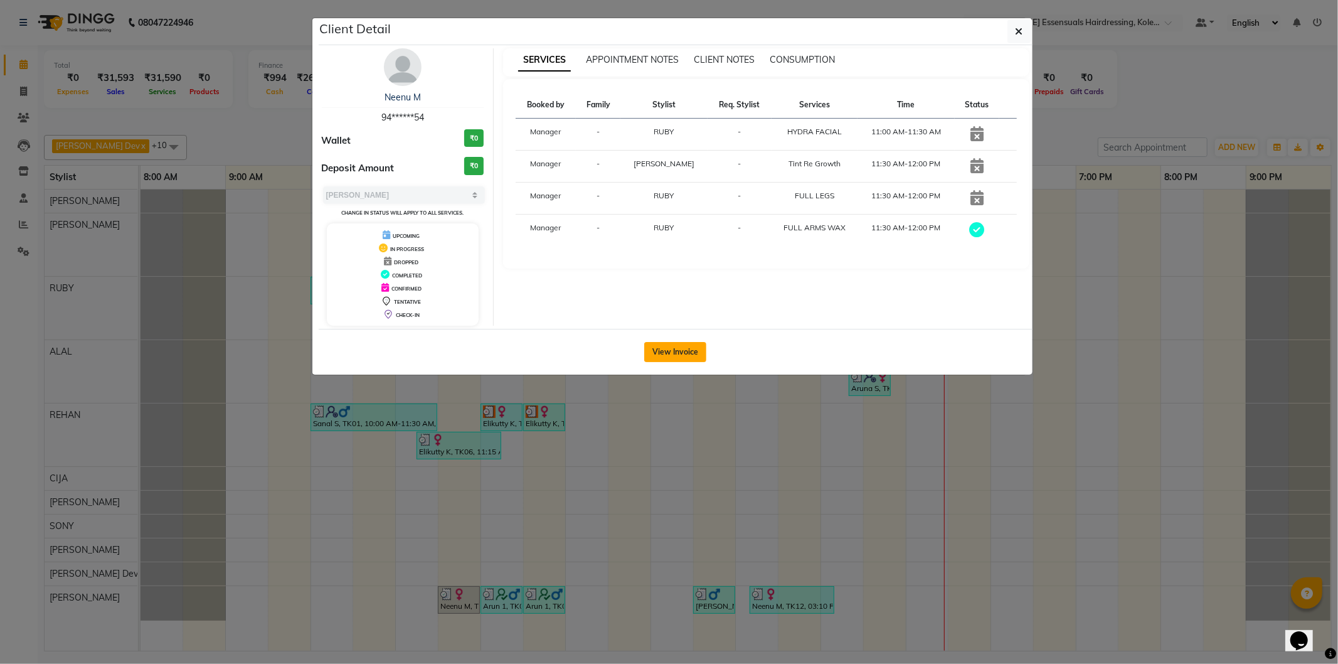
click at [680, 351] on button "View Invoice" at bounding box center [675, 352] width 62 height 20
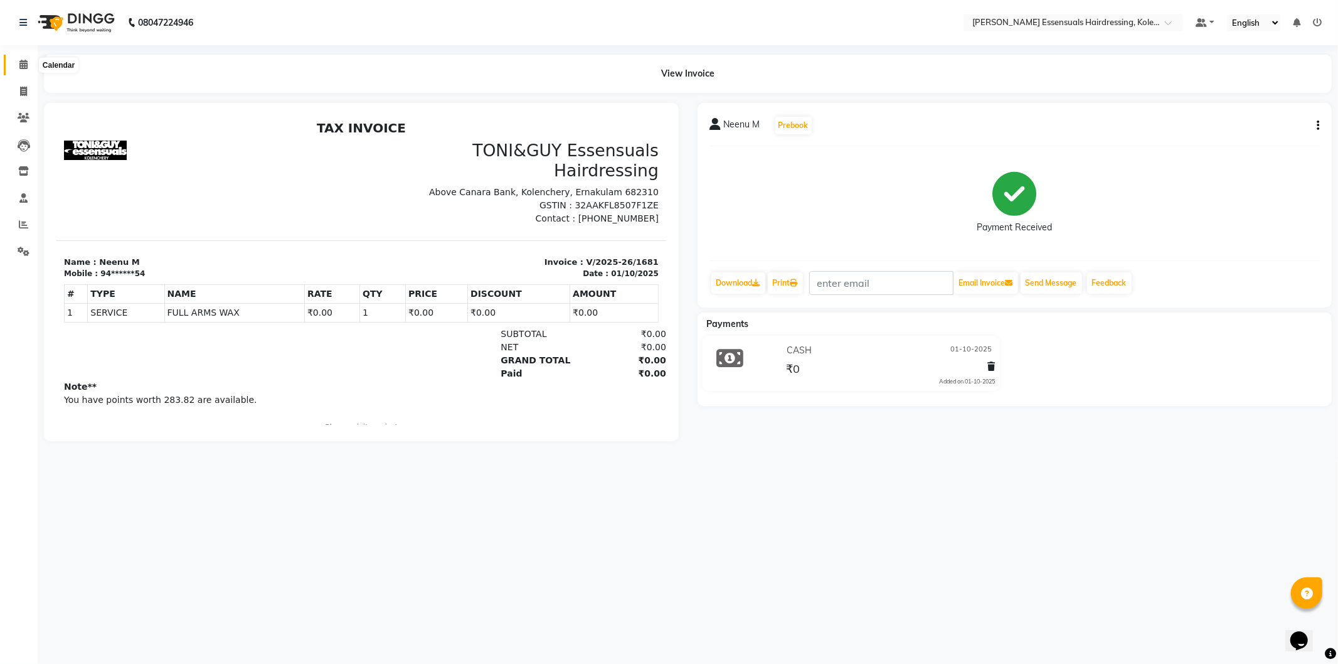
click at [17, 64] on span at bounding box center [24, 65] width 22 height 14
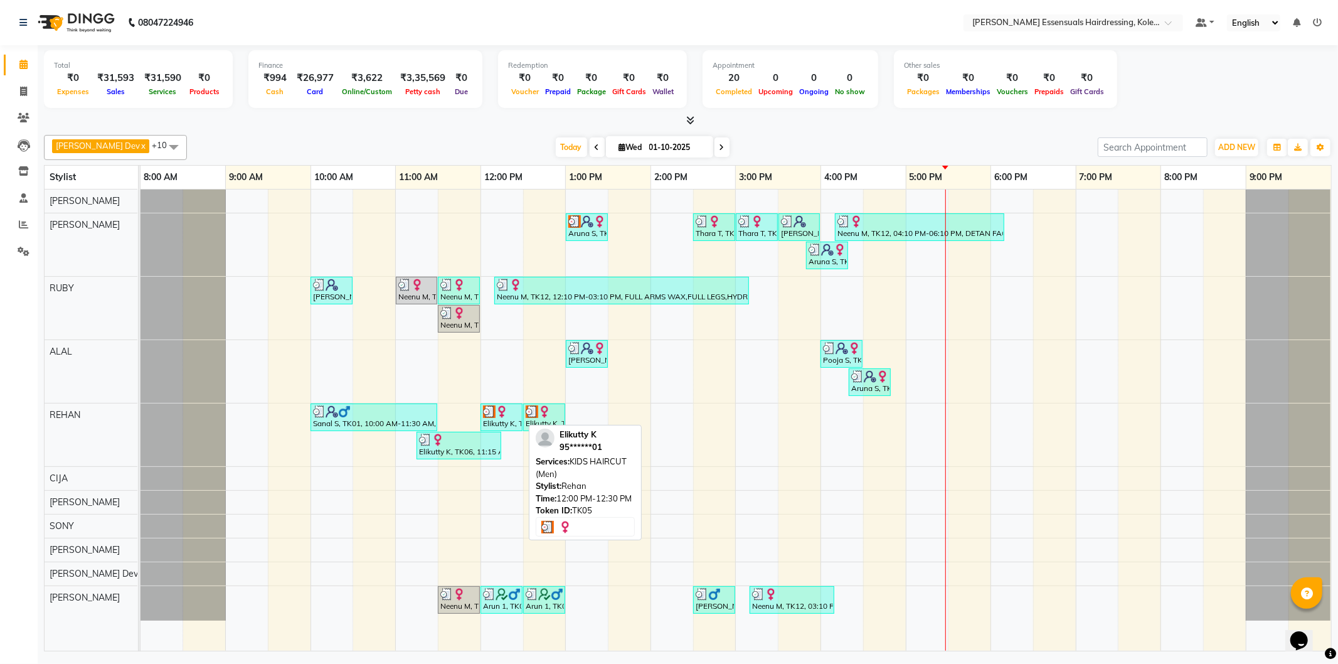
click at [506, 418] on div "Elikutty K, TK05, 12:00 PM-12:30 PM, KIDS HAIRCUT (Men)" at bounding box center [502, 417] width 40 height 24
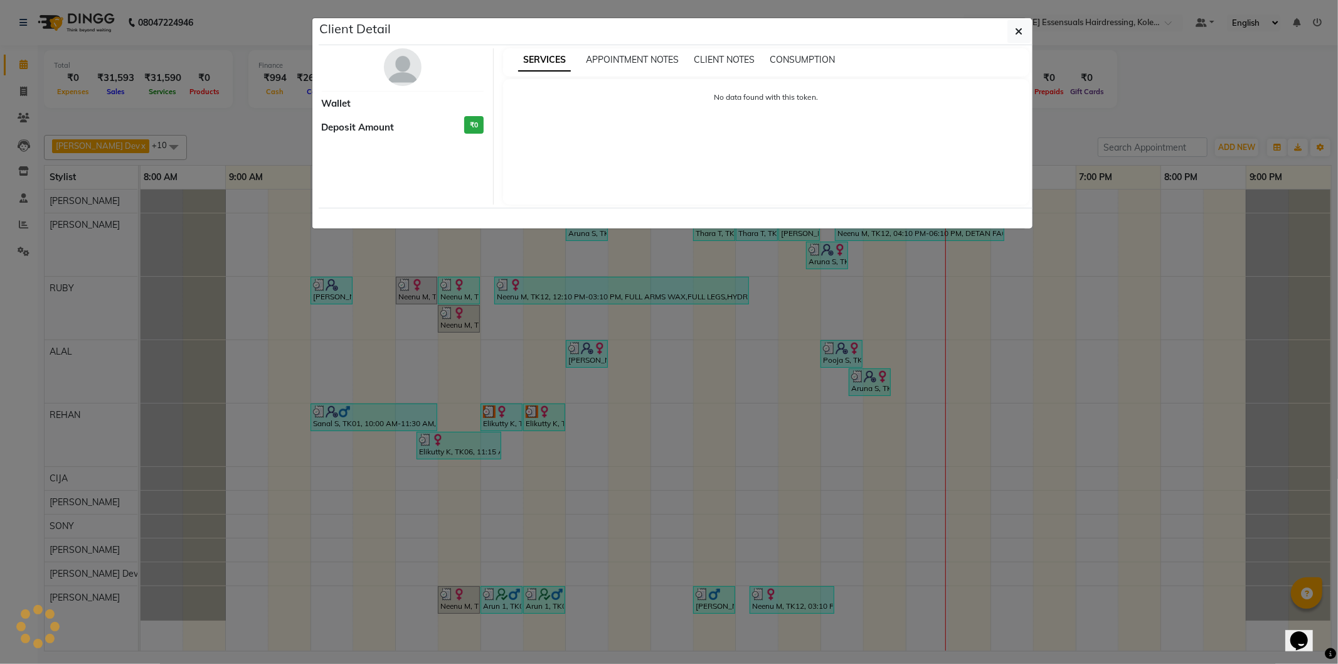
select select "3"
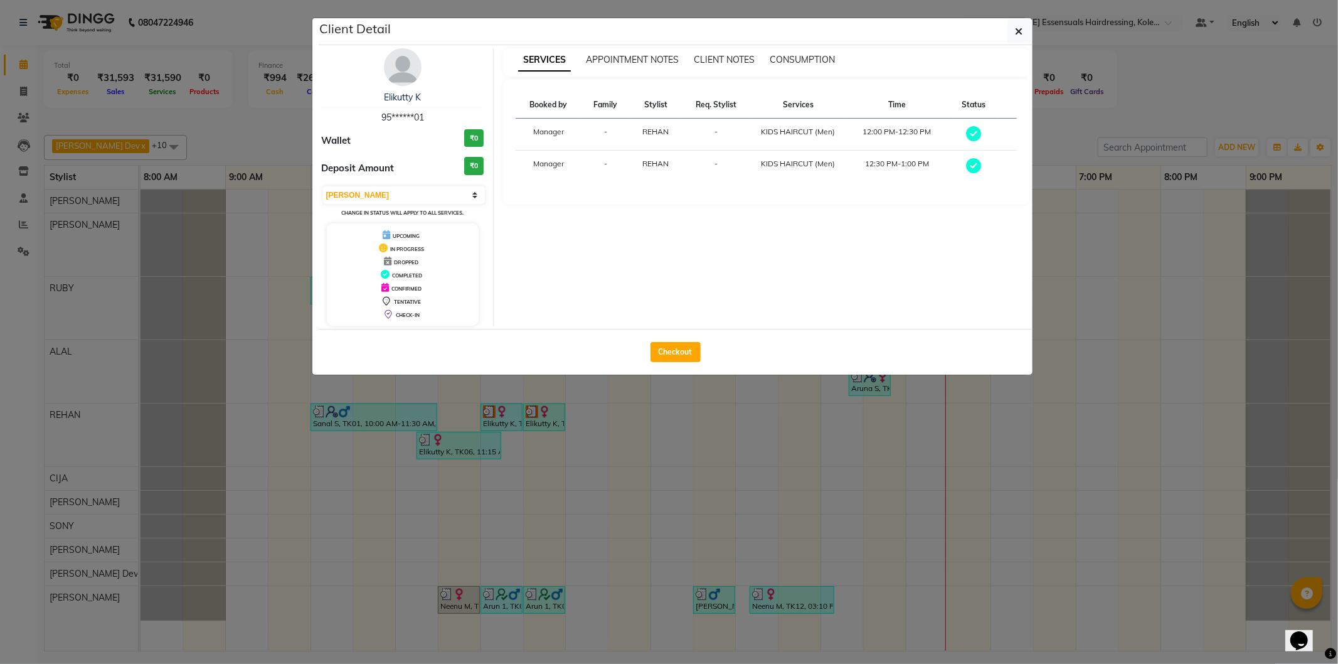
click at [681, 429] on ngb-modal-window "Client Detail Elikutty K 95******01 Wallet ₹0 Deposit Amount ₹0 Select MARK DON…" at bounding box center [669, 332] width 1338 height 664
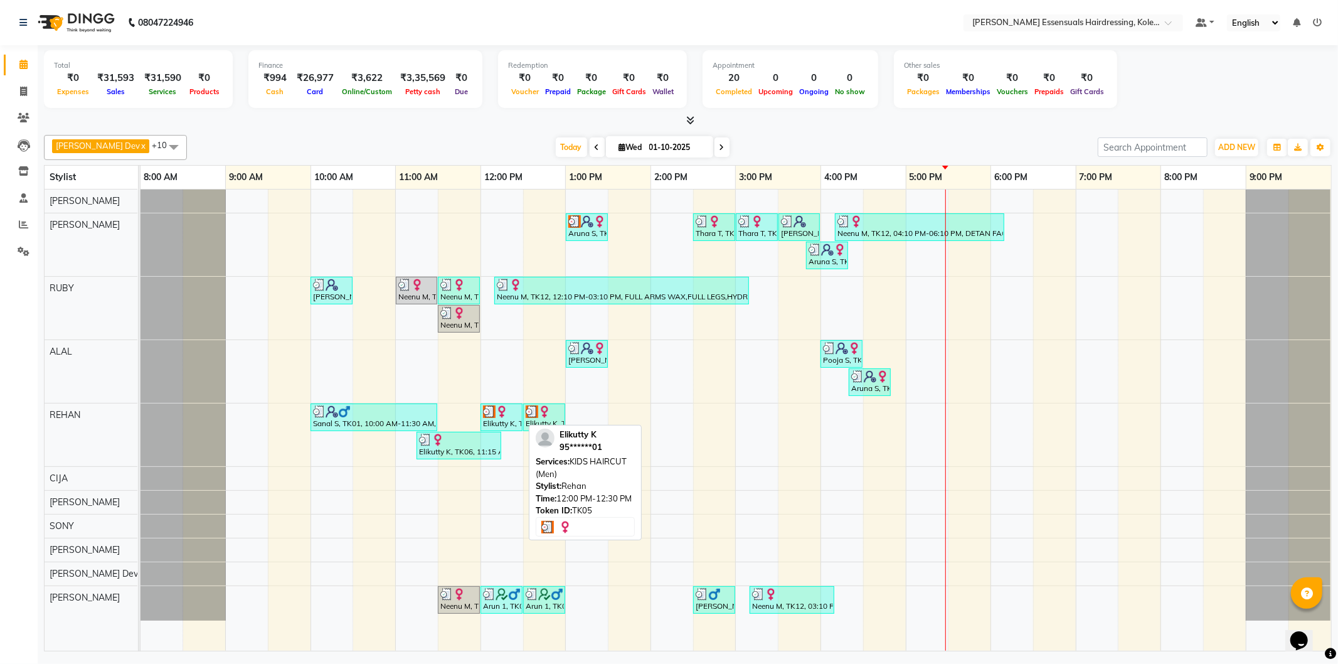
click at [494, 419] on div "Elikutty K, TK05, 12:00 PM-12:30 PM, KIDS HAIRCUT (Men)" at bounding box center [502, 417] width 40 height 24
select select "3"
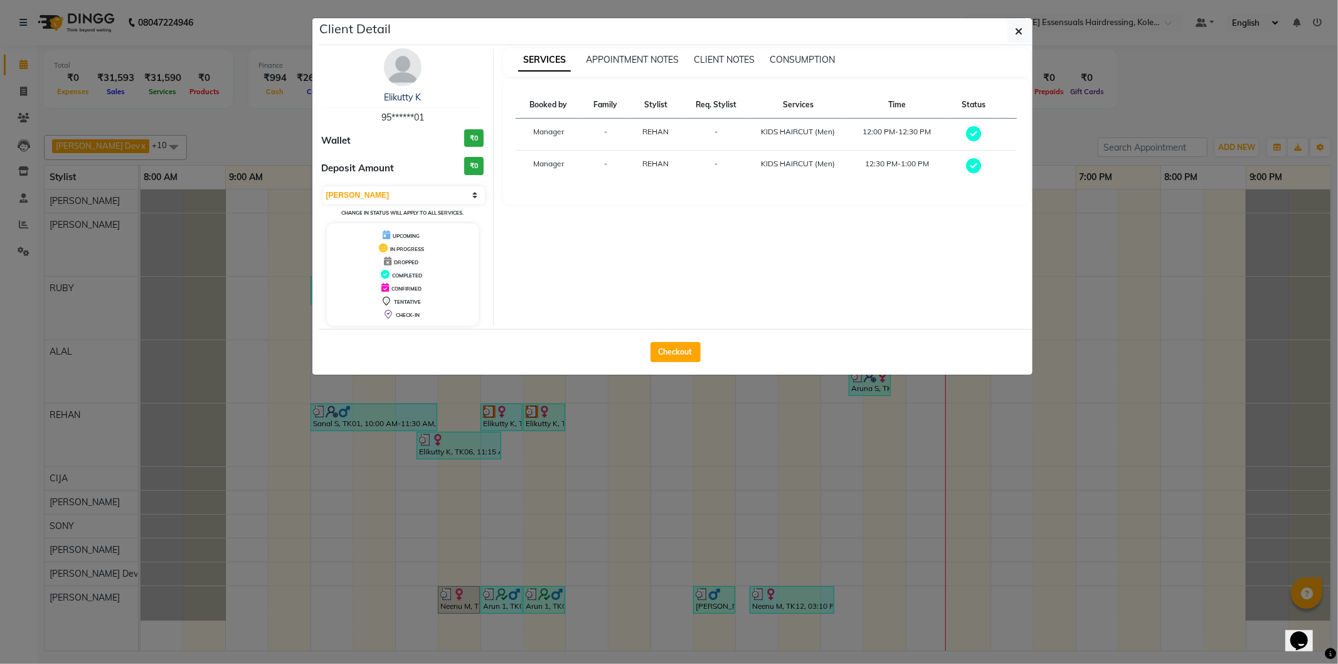
click at [584, 415] on ngb-modal-window "Client Detail Elikutty K 95******01 Wallet ₹0 Deposit Amount ₹0 Select MARK DON…" at bounding box center [669, 332] width 1338 height 664
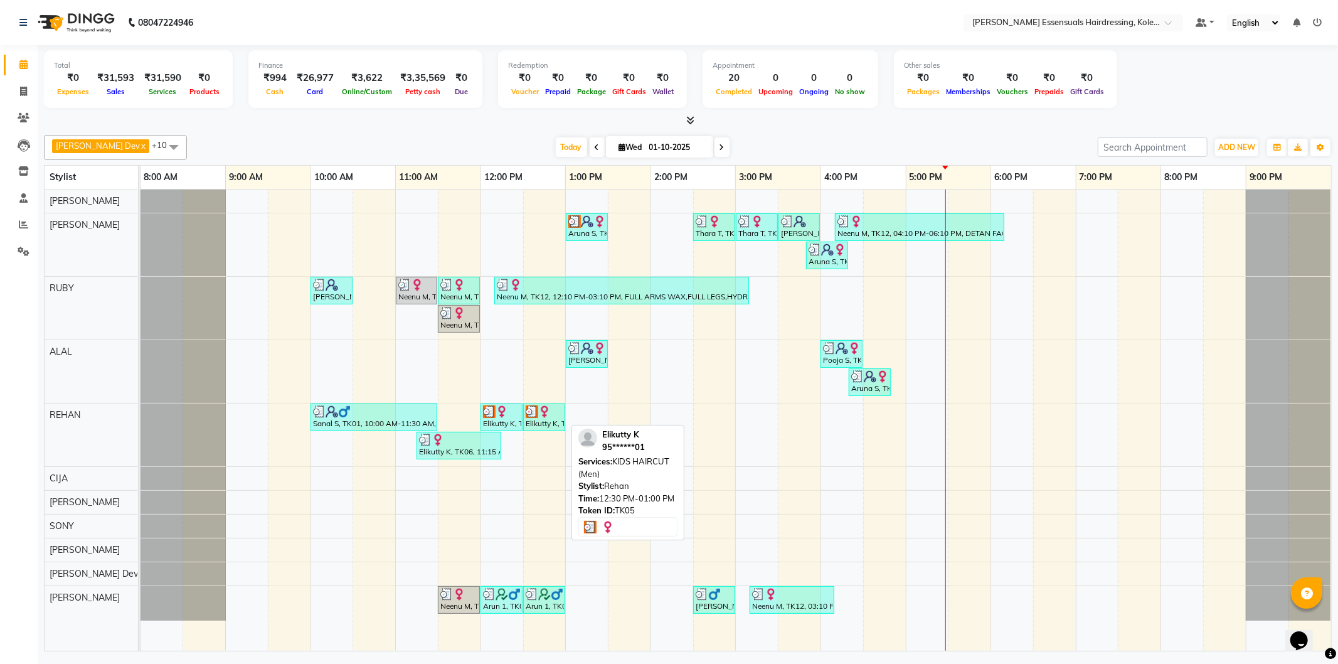
click at [549, 419] on div "Elikutty K, TK05, 12:30 PM-01:00 PM, KIDS HAIRCUT (Men)" at bounding box center [545, 417] width 40 height 24
select select "3"
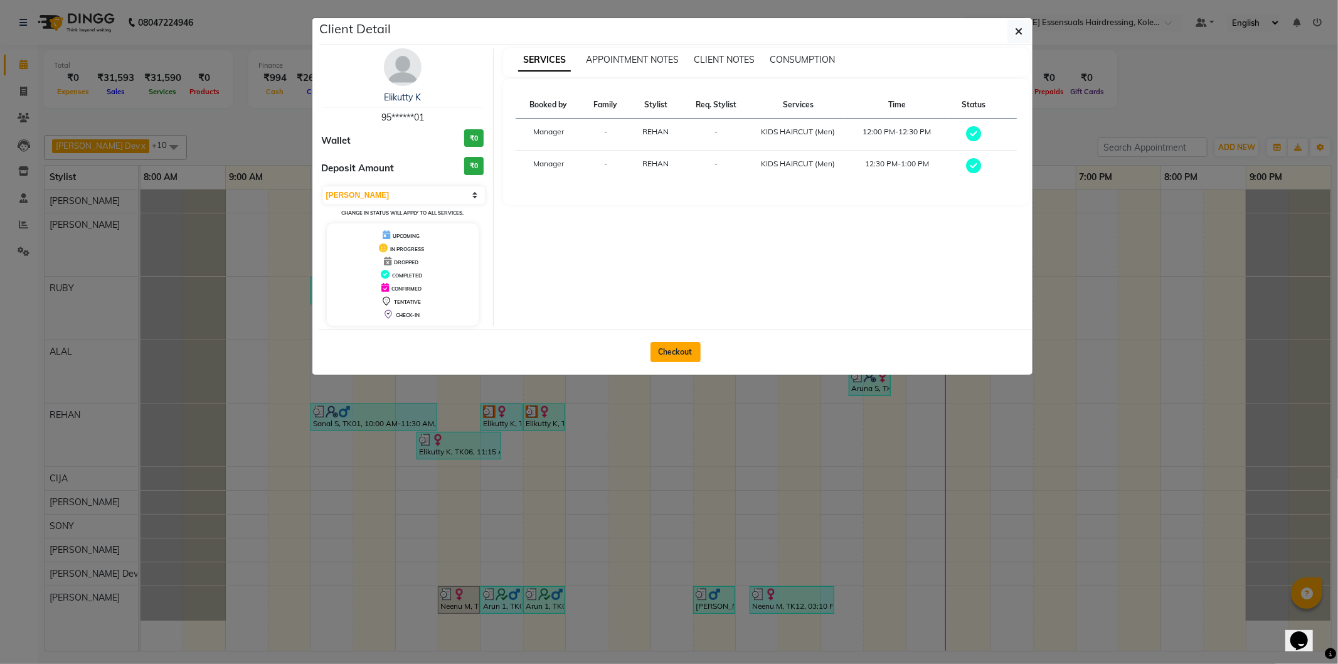
click at [670, 354] on button "Checkout" at bounding box center [676, 352] width 50 height 20
select select "8281"
select select "service"
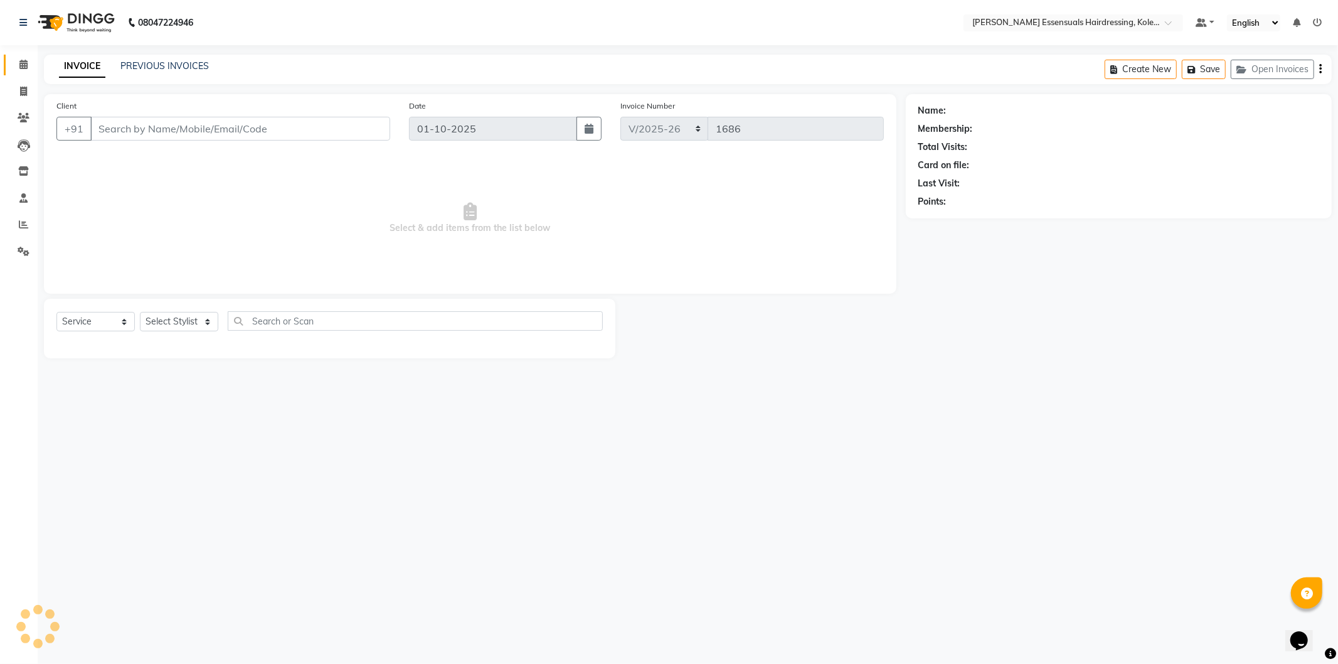
type input "95******01"
select select "79972"
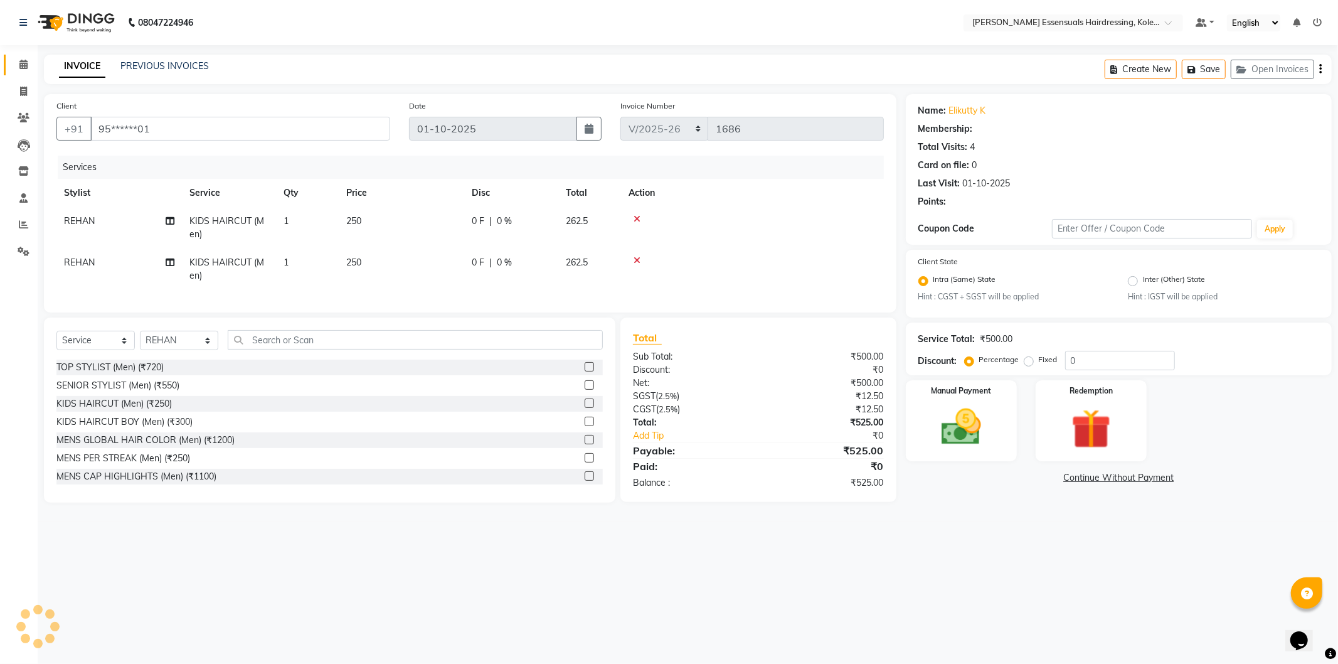
select select "1: Object"
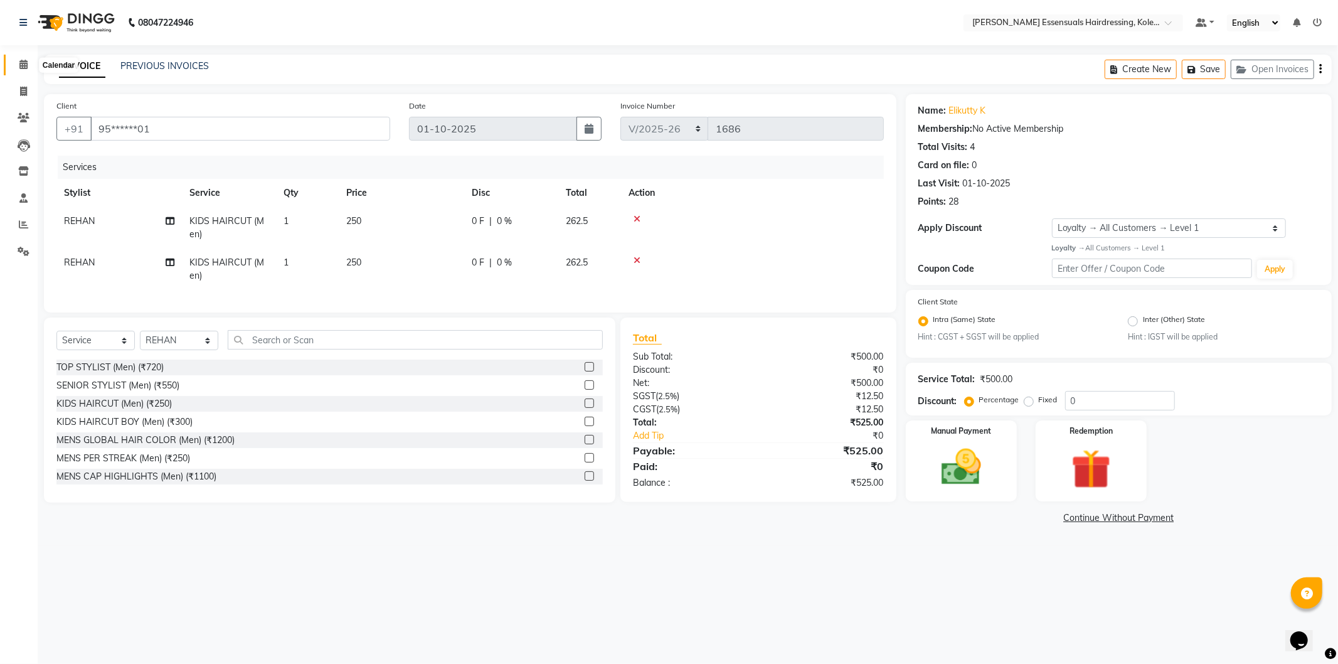
click at [26, 64] on icon at bounding box center [23, 64] width 8 height 9
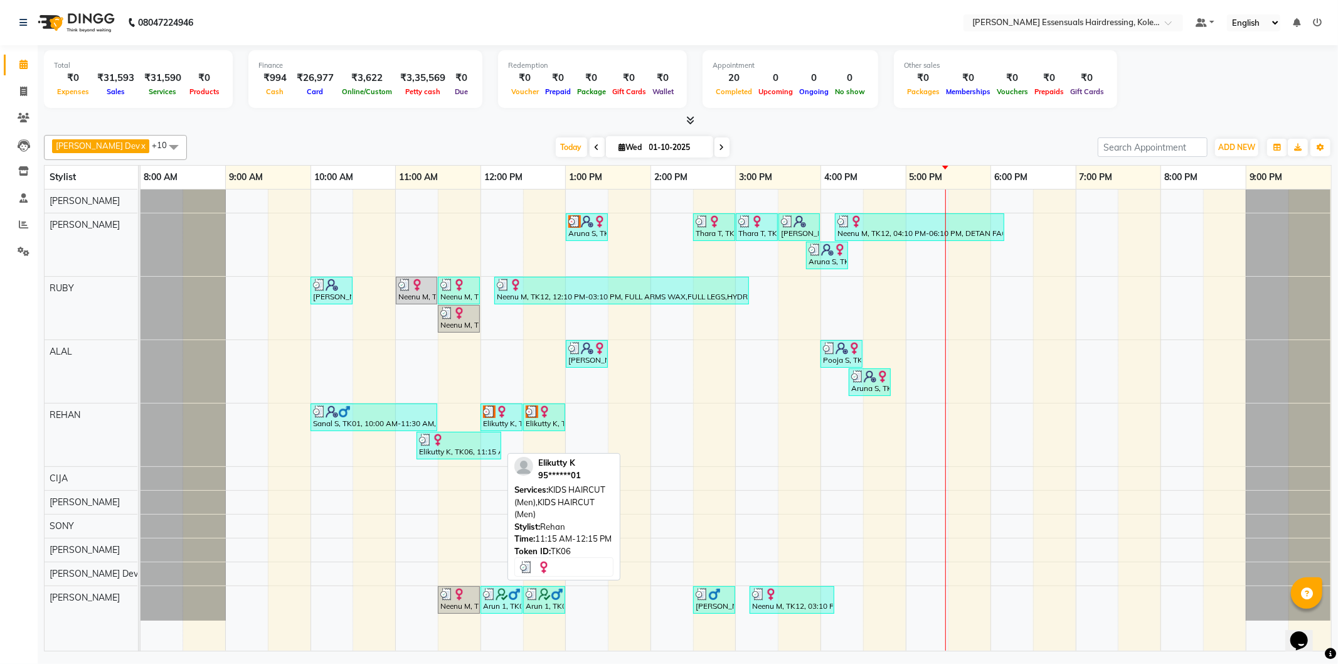
click at [478, 446] on div "Elikutty K, TK06, 11:15 AM-12:15 PM, KIDS HAIRCUT (Men),KIDS HAIRCUT (Men)" at bounding box center [459, 446] width 82 height 24
select select "3"
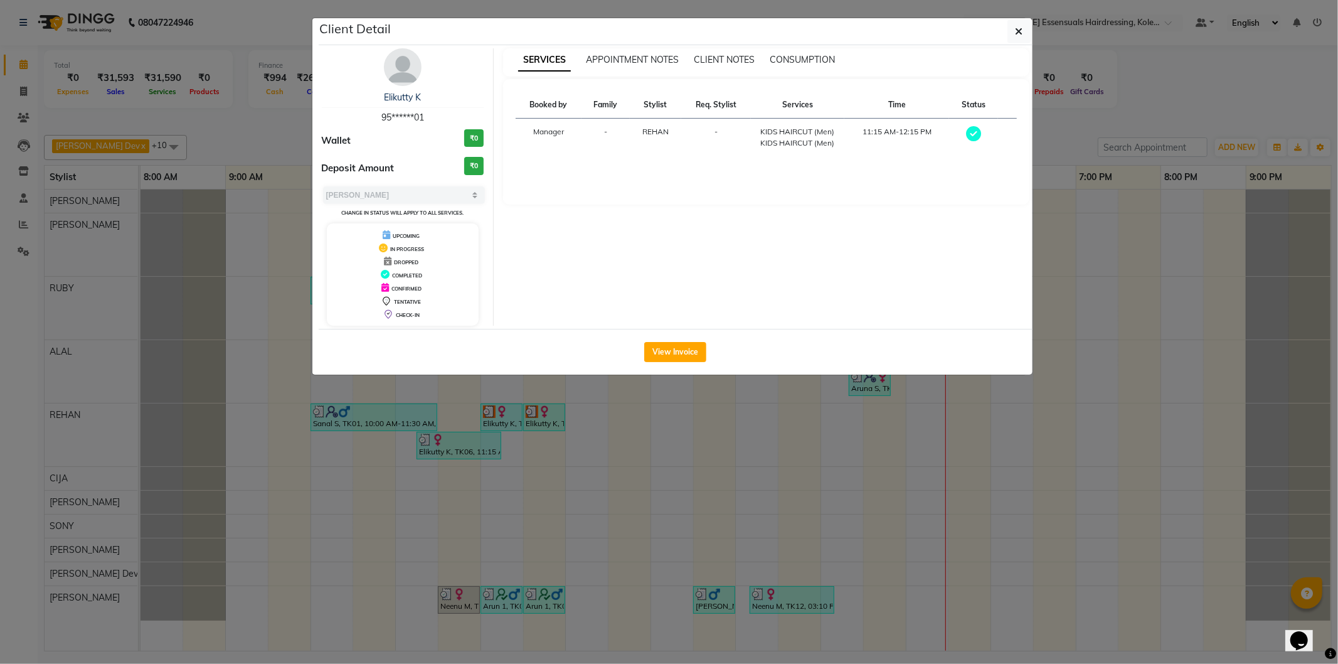
click at [624, 491] on ngb-modal-window "Client Detail Elikutty K 95******01 Wallet ₹0 Deposit Amount ₹0 Select MARK DON…" at bounding box center [669, 332] width 1338 height 664
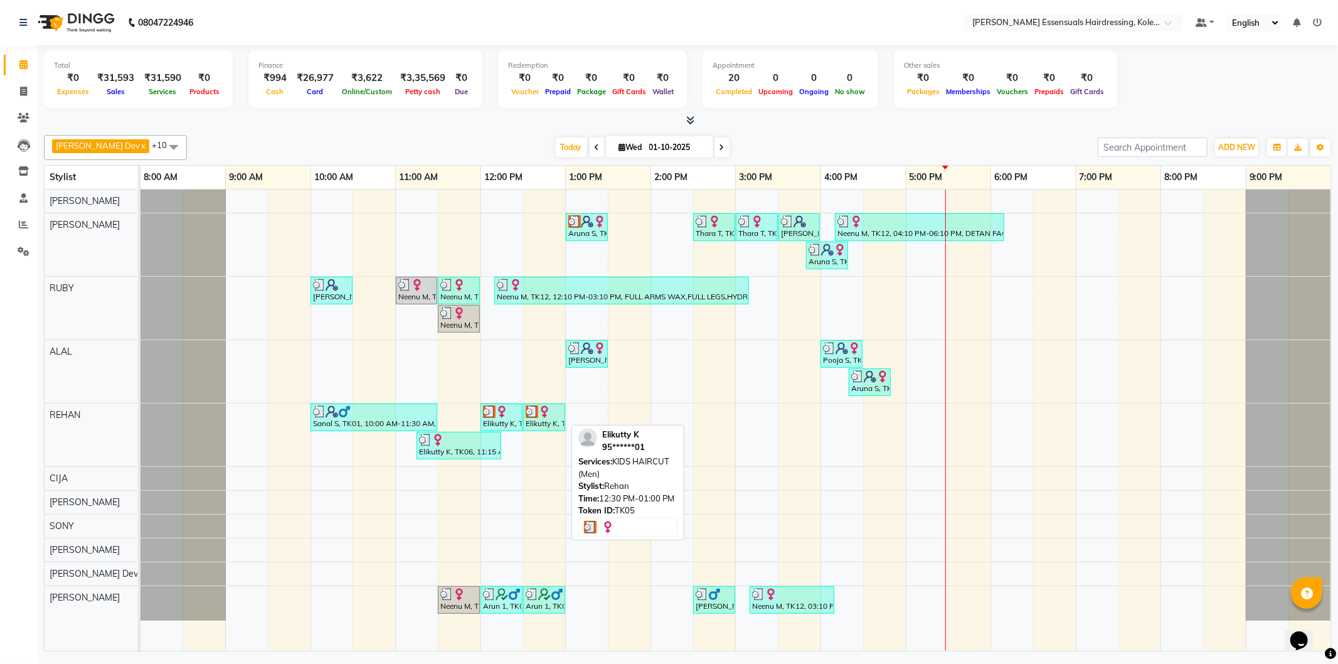
click at [555, 428] on div "Elikutty K, TK05, 12:30 PM-01:00 PM, KIDS HAIRCUT (Men)" at bounding box center [545, 417] width 40 height 24
select select "3"
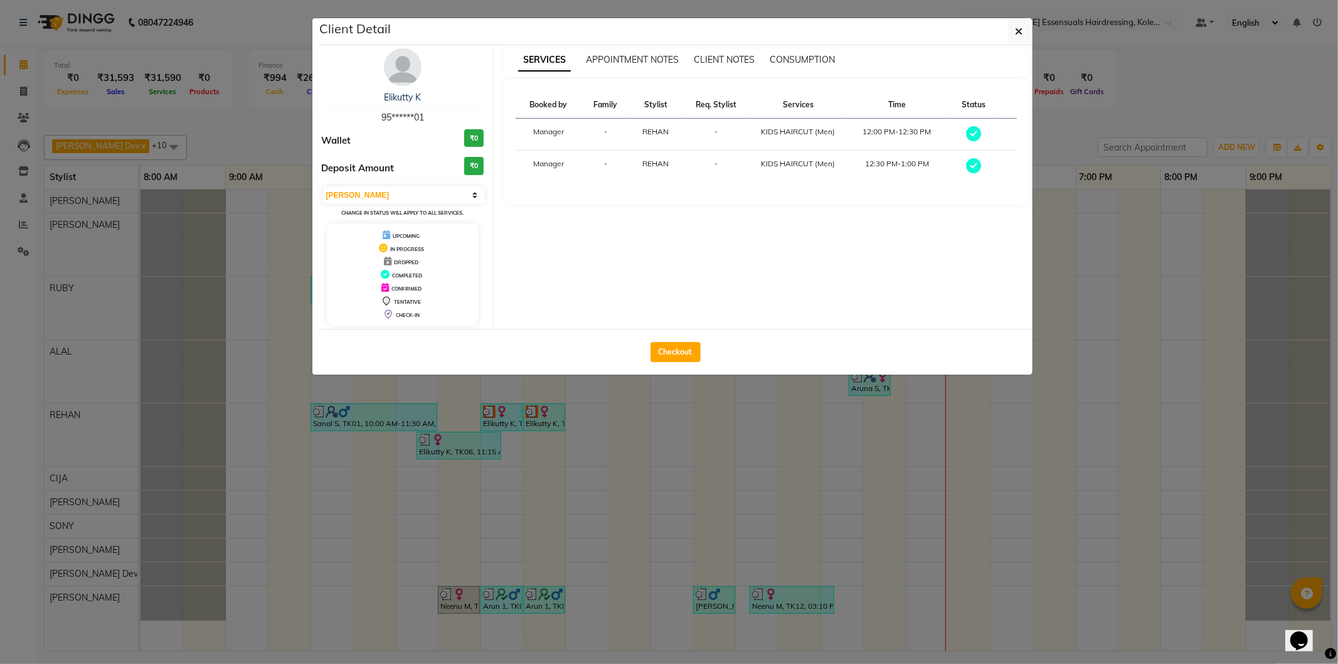
click at [666, 415] on ngb-modal-window "Client Detail Elikutty K 95******01 Wallet ₹0 Deposit Amount ₹0 Select MARK DON…" at bounding box center [669, 332] width 1338 height 664
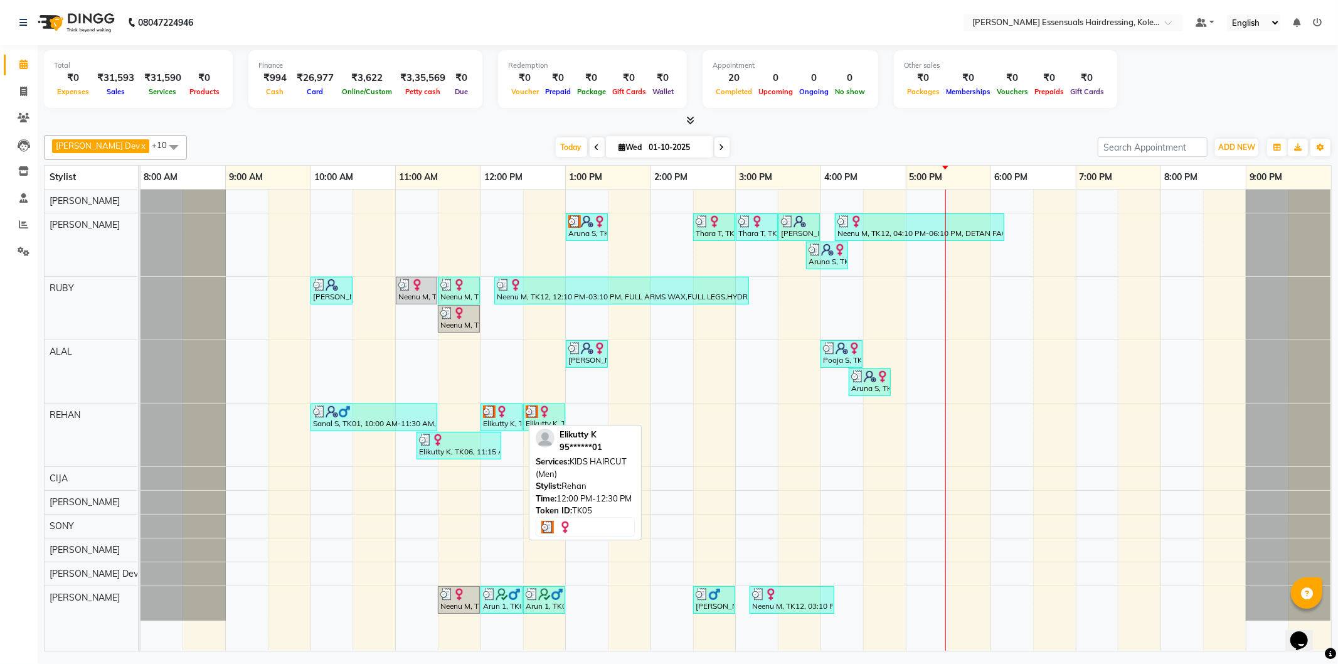
click at [496, 415] on img at bounding box center [502, 411] width 13 height 13
select select "3"
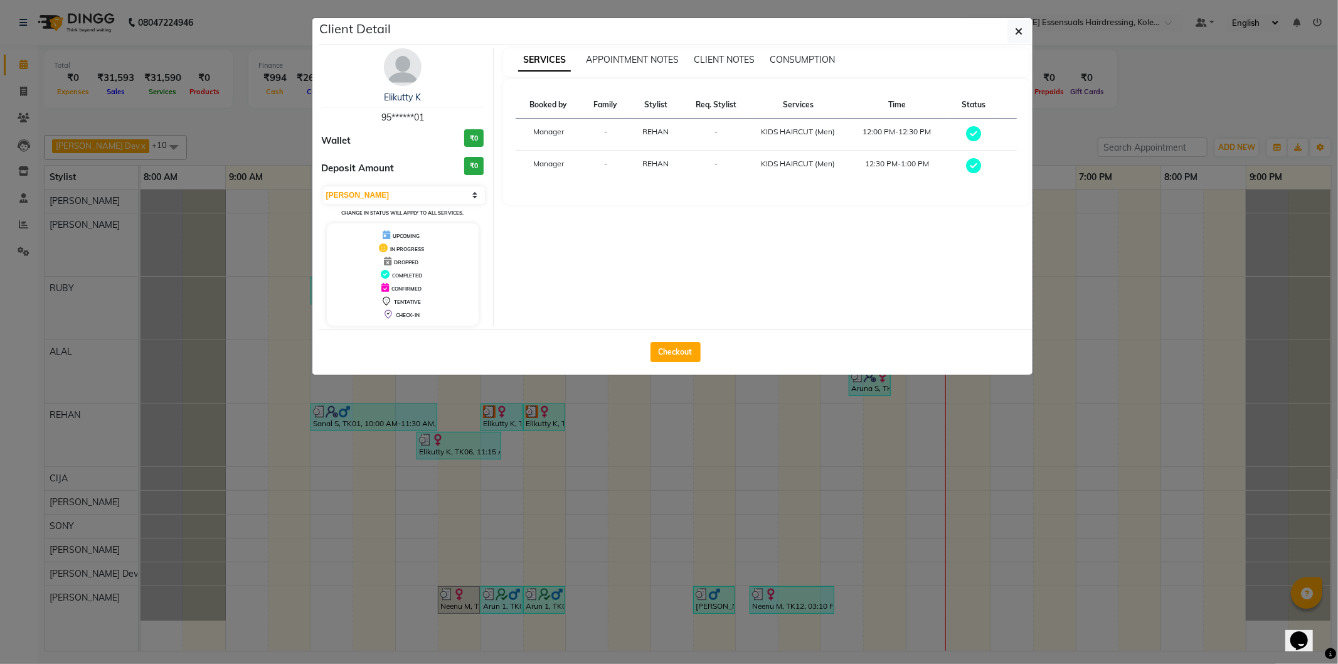
click at [744, 456] on ngb-modal-window "Client Detail Elikutty K 95******01 Wallet ₹0 Deposit Amount ₹0 Select MARK DON…" at bounding box center [669, 332] width 1338 height 664
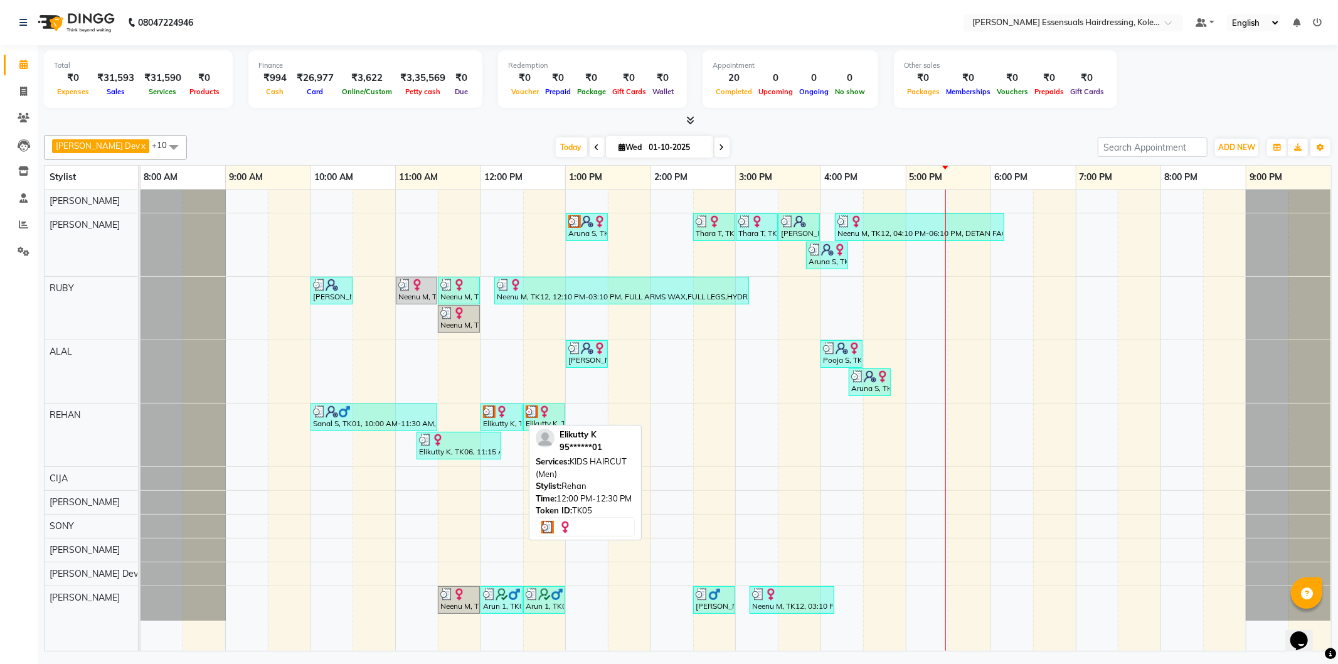
click at [521, 415] on div "Elikutty K, TK05, 12:00 PM-12:30 PM, KIDS HAIRCUT (Men)" at bounding box center [502, 417] width 40 height 24
select select "3"
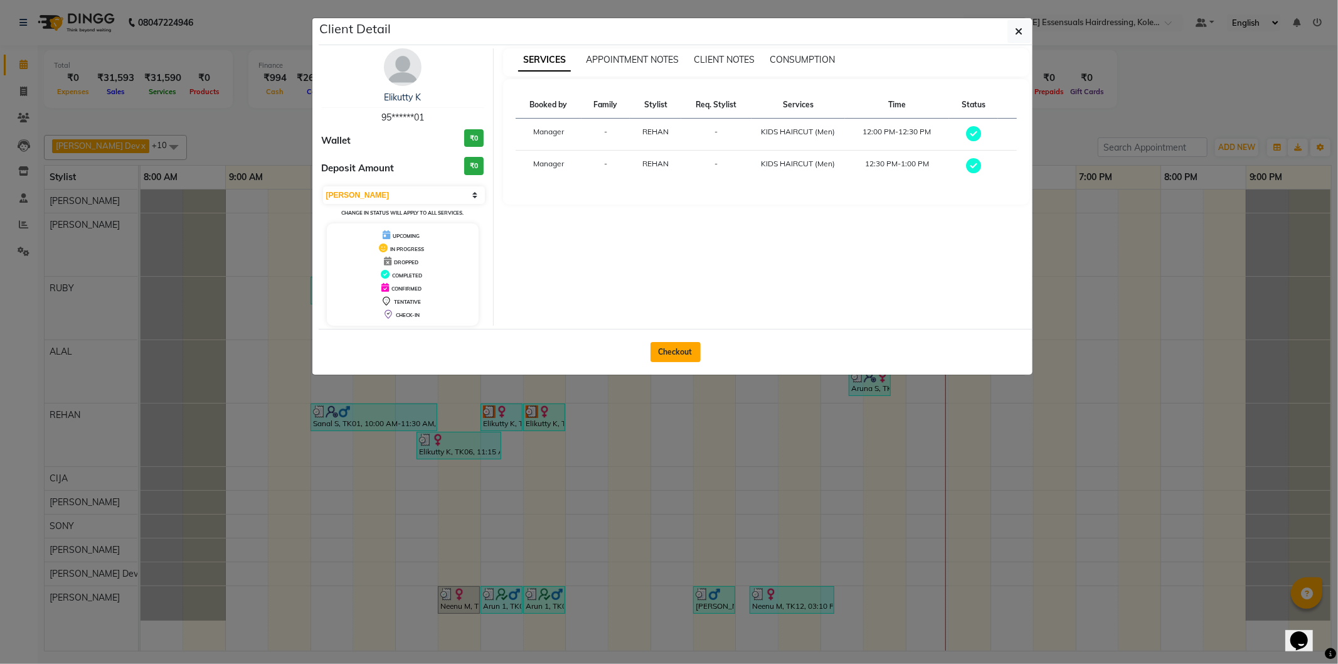
click at [688, 348] on button "Checkout" at bounding box center [676, 352] width 50 height 20
select select "service"
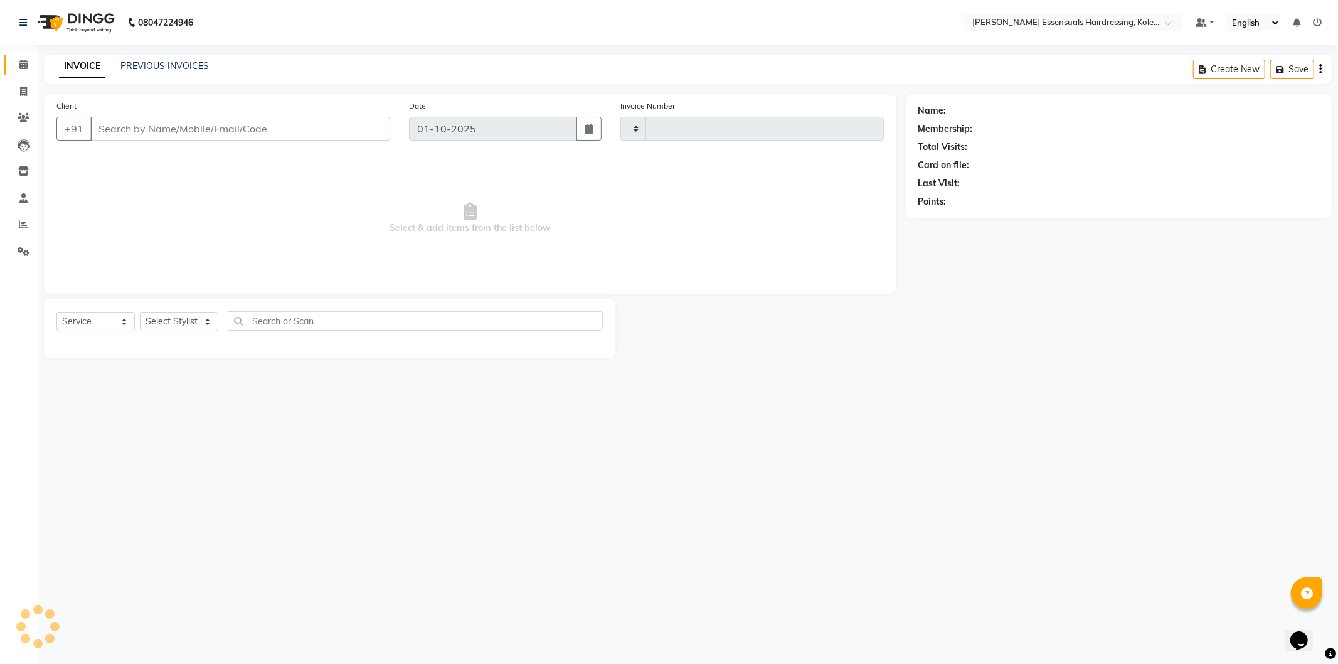
type input "1686"
select select "8281"
type input "95******01"
select select "79972"
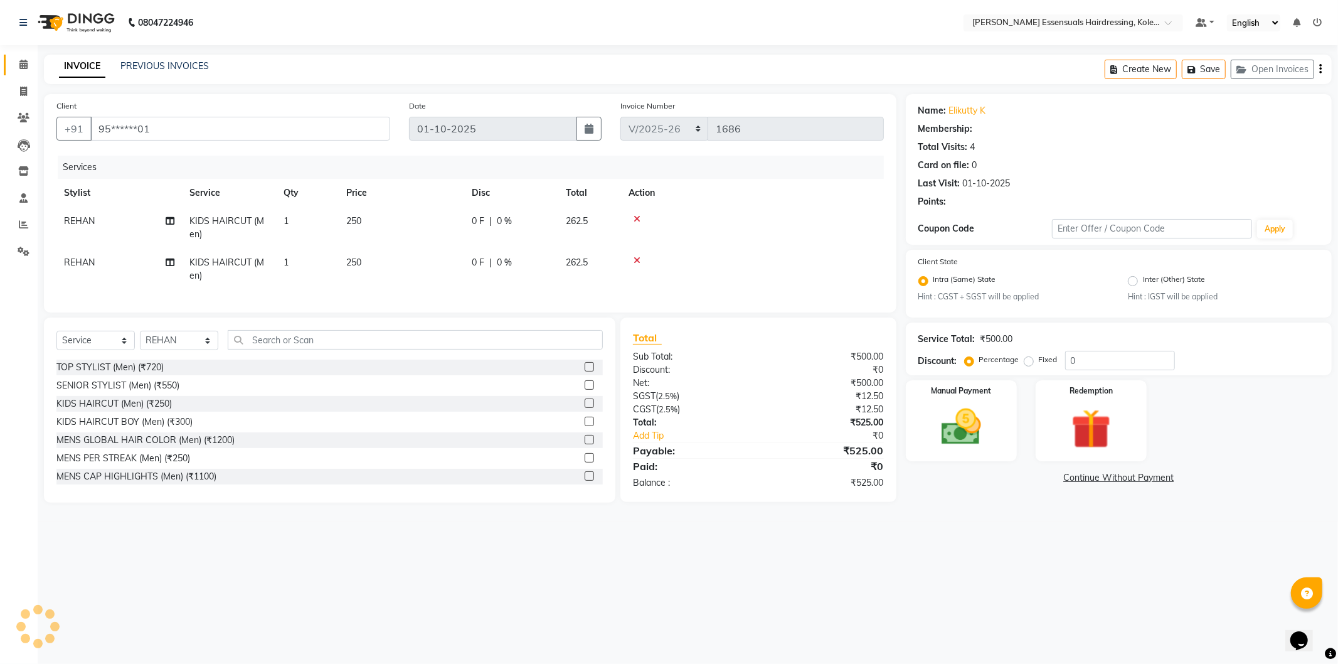
select select "1: Object"
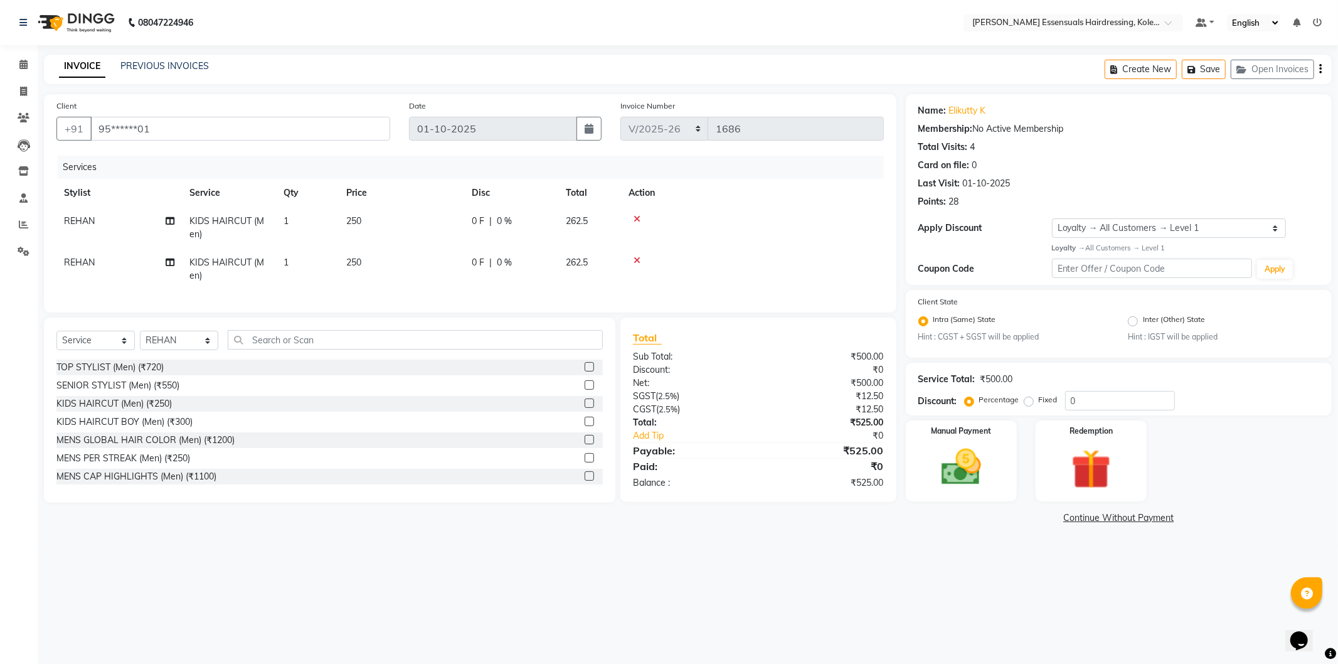
click at [637, 258] on icon at bounding box center [637, 260] width 7 height 9
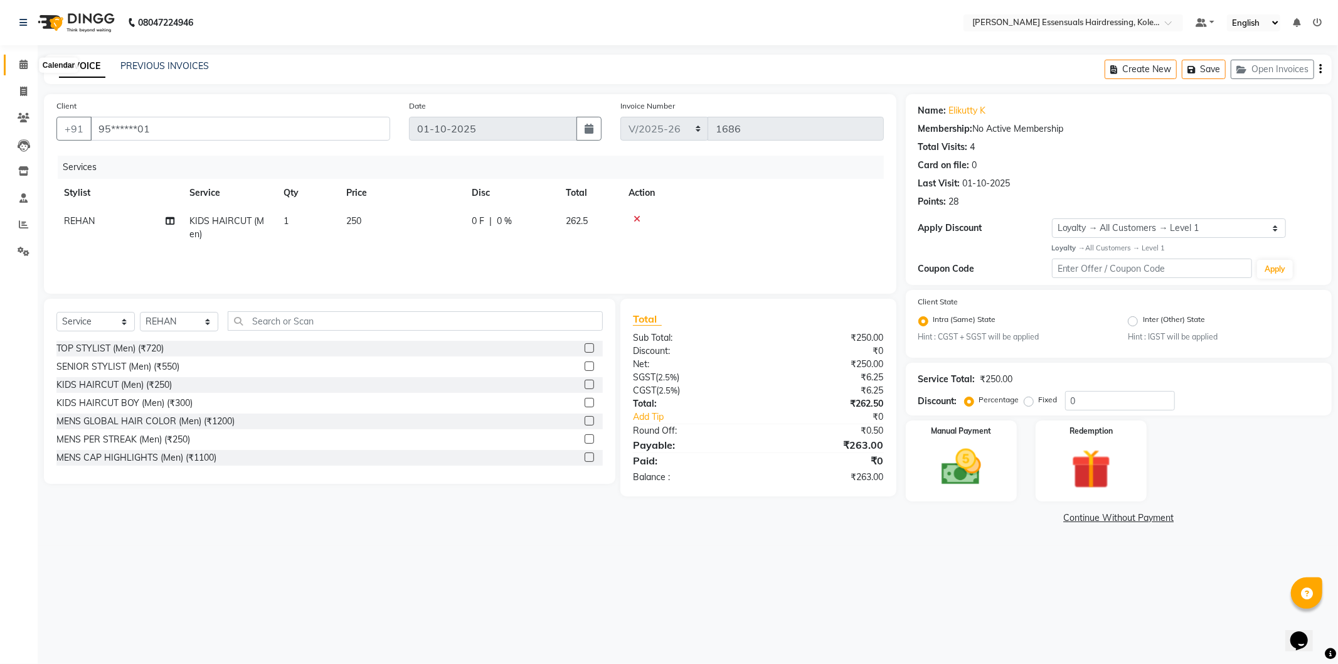
click at [26, 63] on icon at bounding box center [23, 64] width 8 height 9
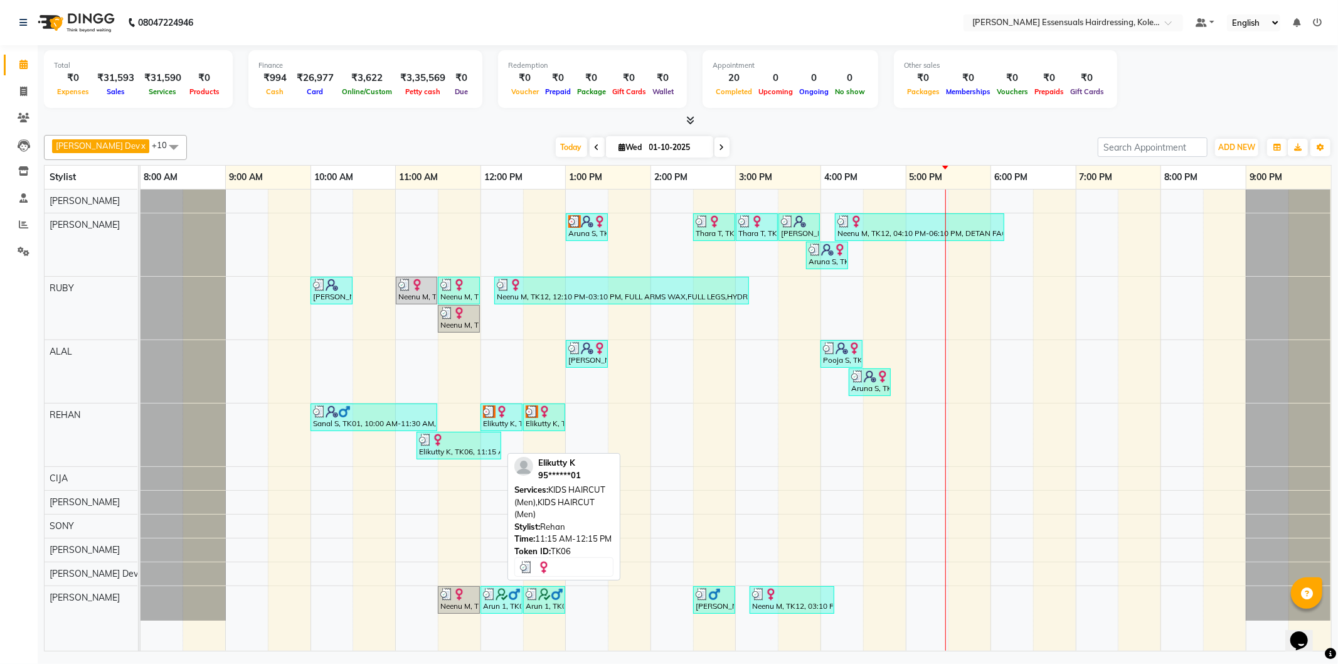
click at [443, 454] on div "Elikutty K, TK06, 11:15 AM-12:15 PM, KIDS HAIRCUT (Men),KIDS HAIRCUT (Men)" at bounding box center [459, 446] width 82 height 24
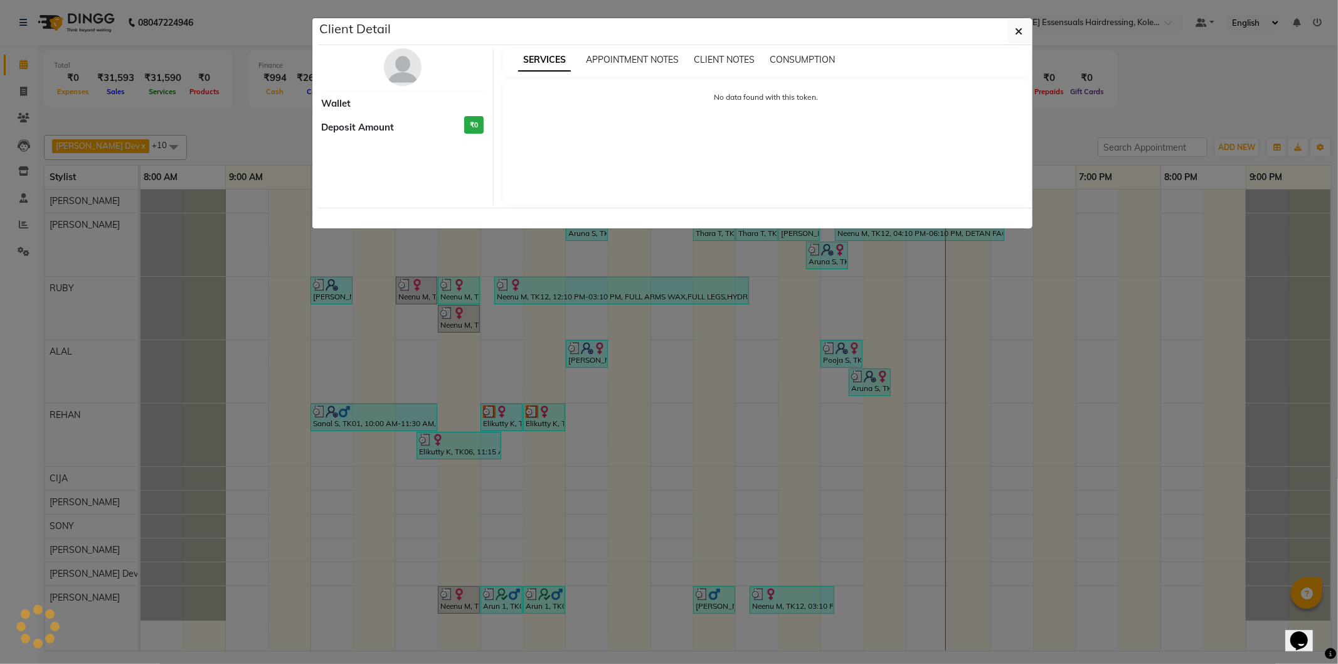
select select "3"
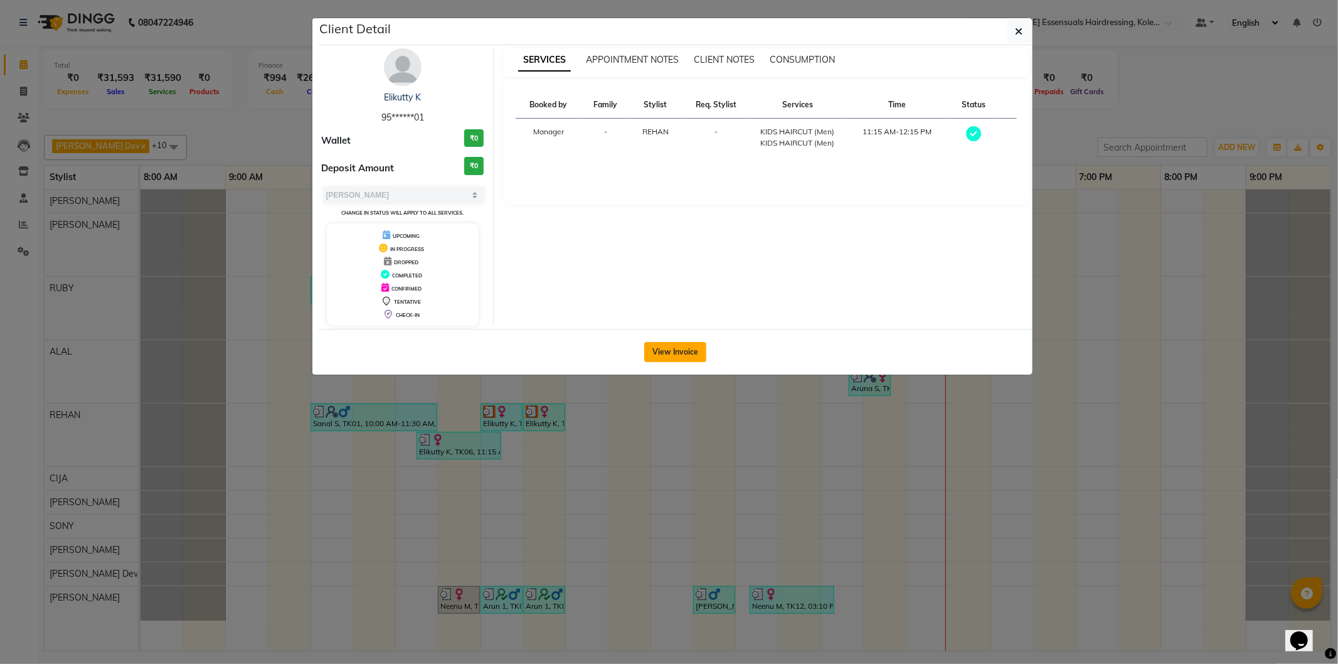
click at [663, 356] on button "View Invoice" at bounding box center [675, 352] width 62 height 20
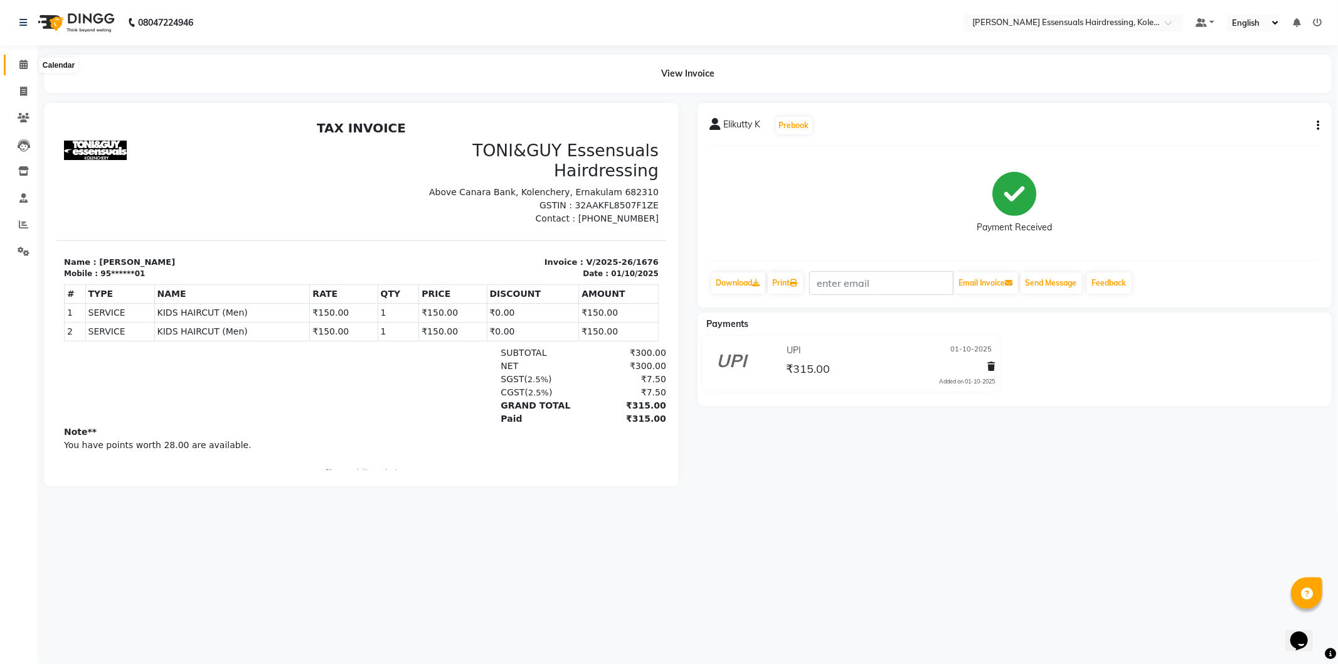
click at [21, 63] on icon at bounding box center [23, 64] width 8 height 9
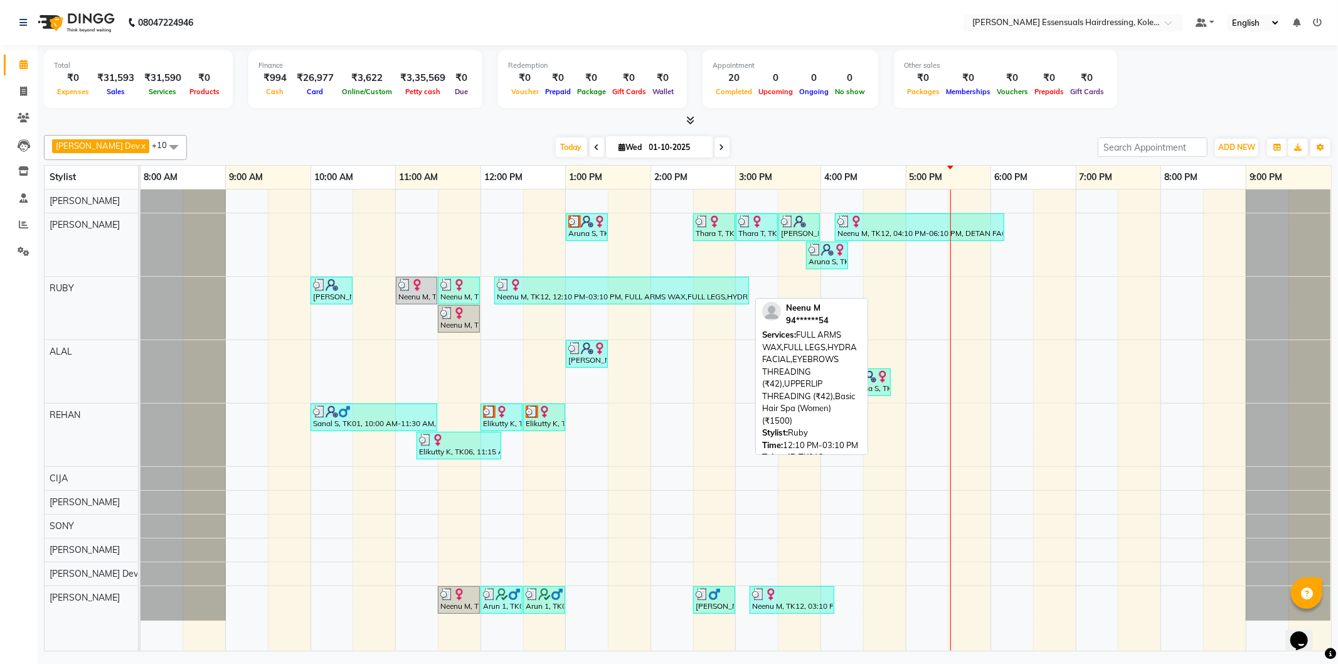
click at [696, 280] on div at bounding box center [622, 285] width 250 height 13
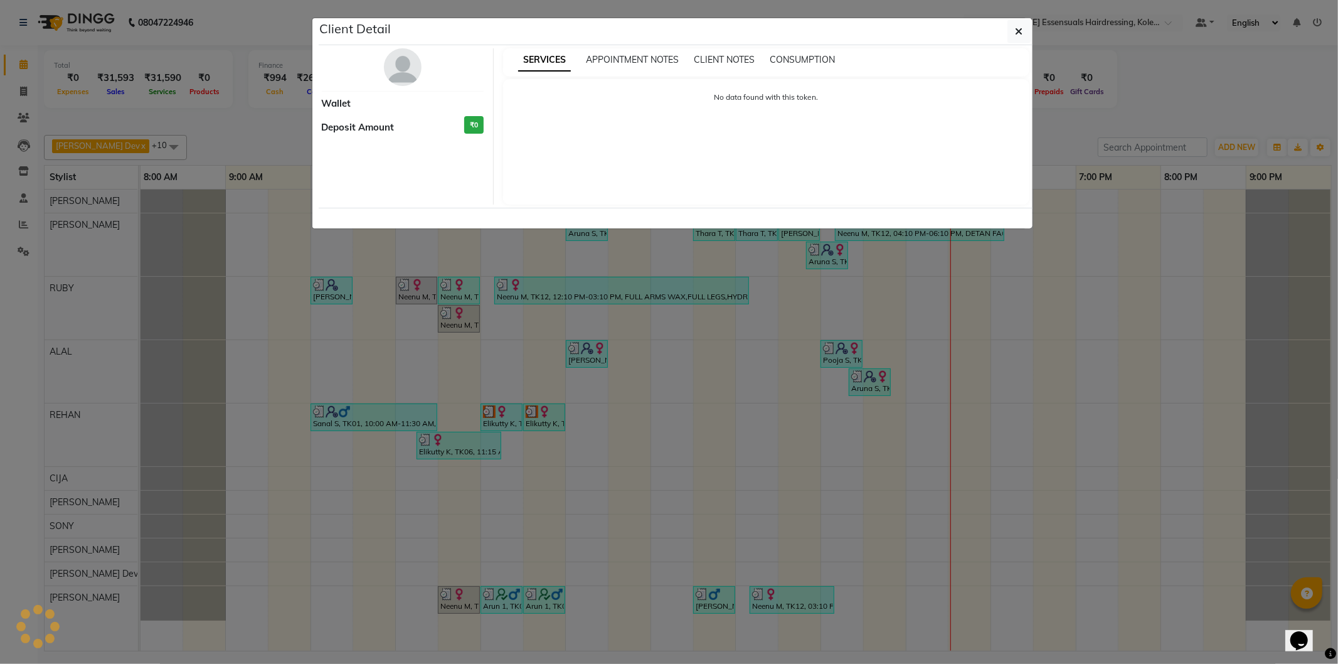
select select "3"
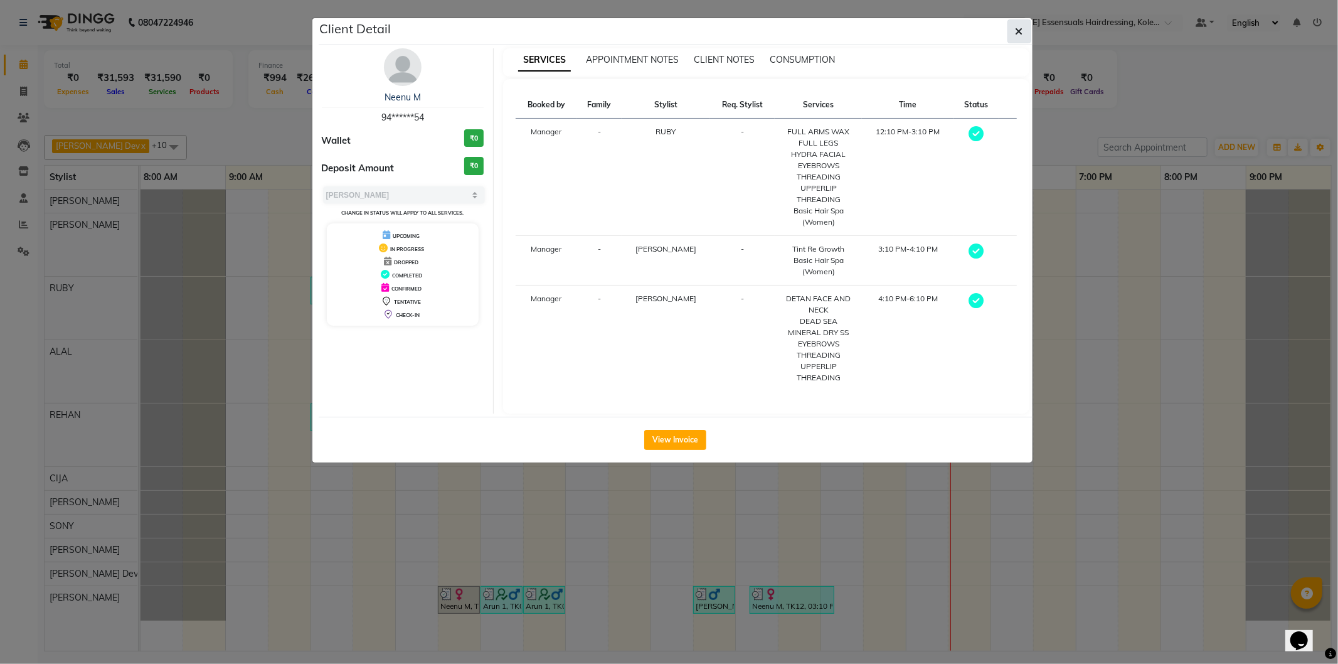
click at [1025, 29] on button "button" at bounding box center [1020, 31] width 24 height 24
